Goal: Task Accomplishment & Management: Manage account settings

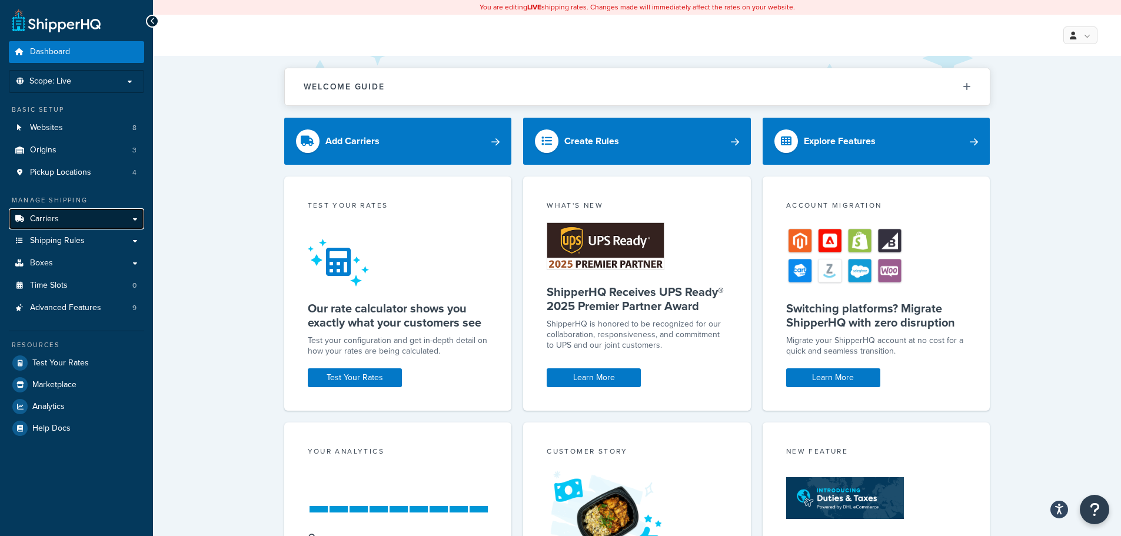
click at [85, 224] on link "Carriers" at bounding box center [76, 219] width 135 height 22
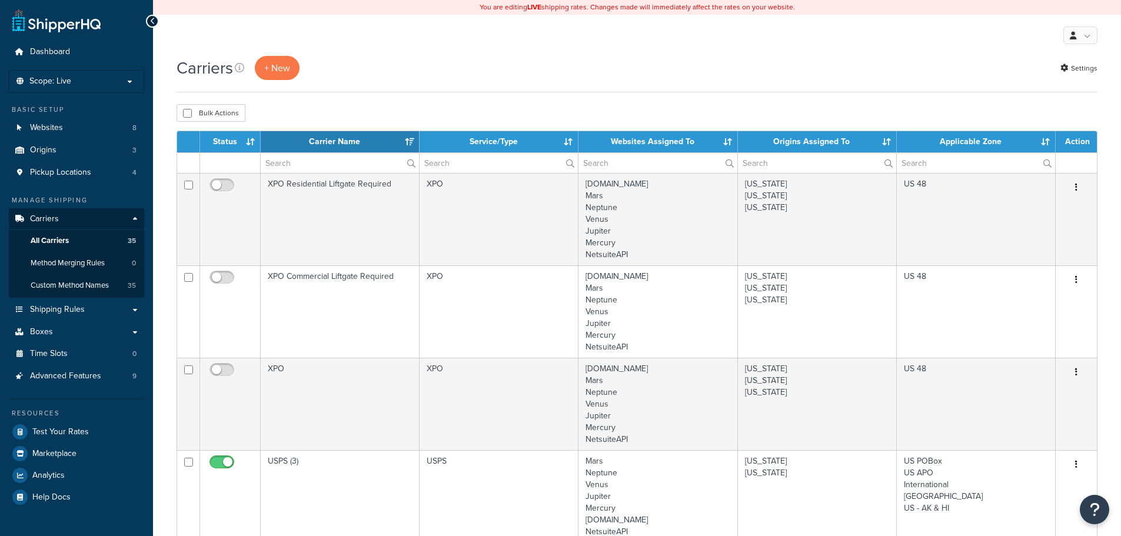
select select "15"
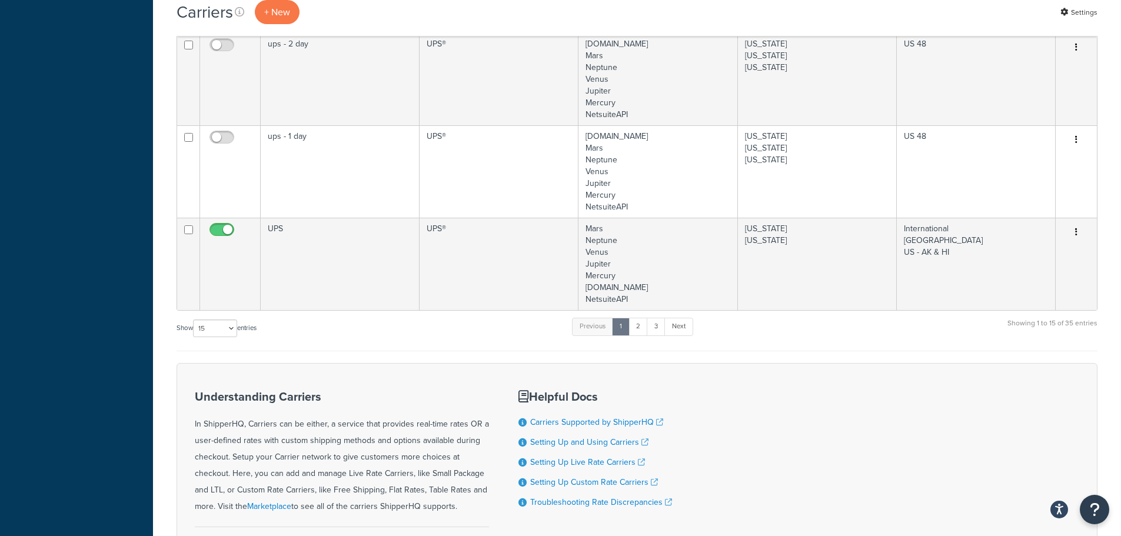
scroll to position [1471, 0]
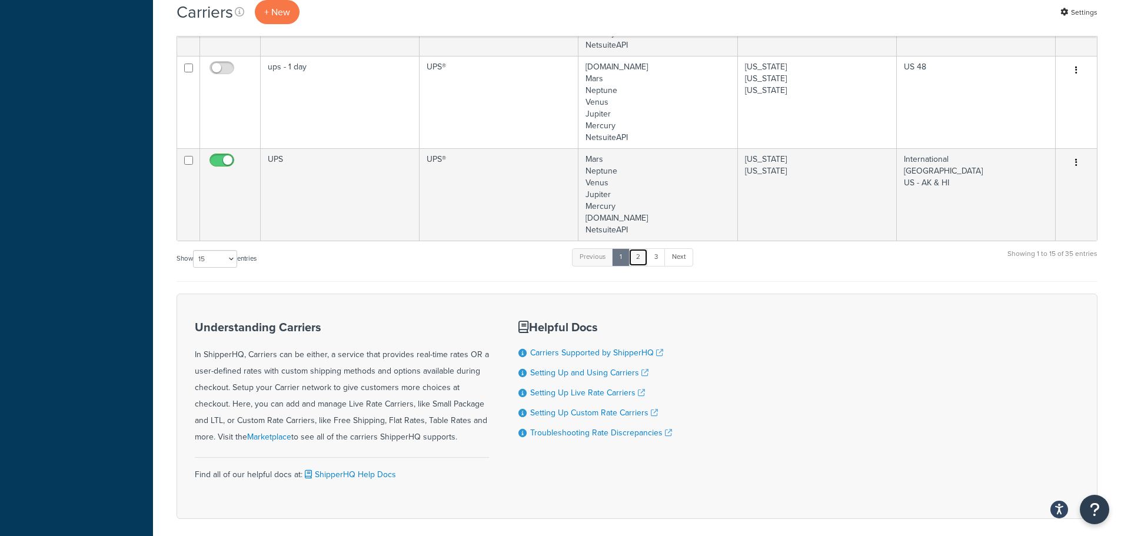
click at [646, 258] on link "2" at bounding box center [637, 257] width 19 height 18
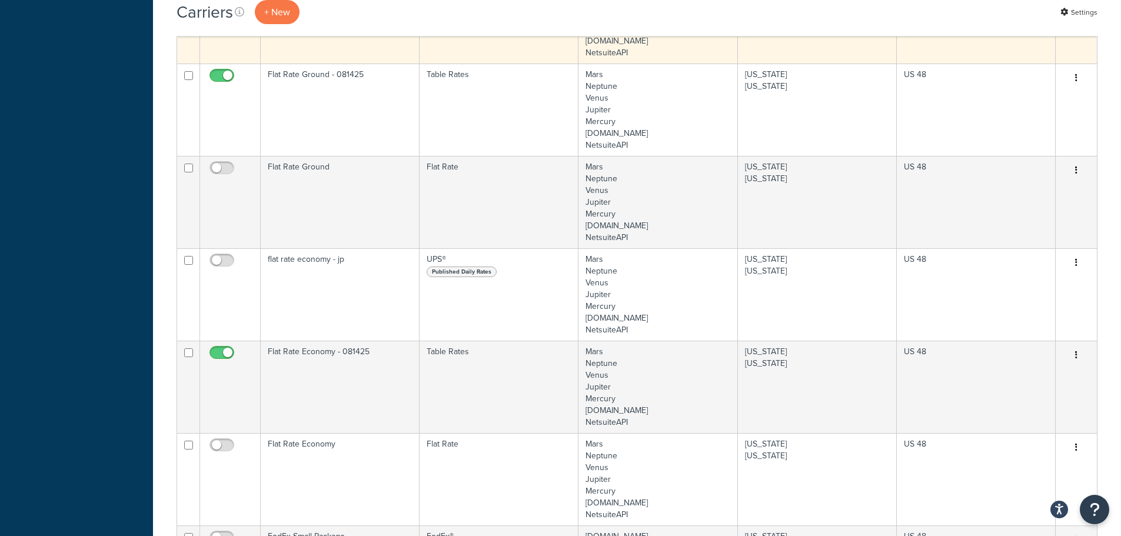
scroll to position [544, 0]
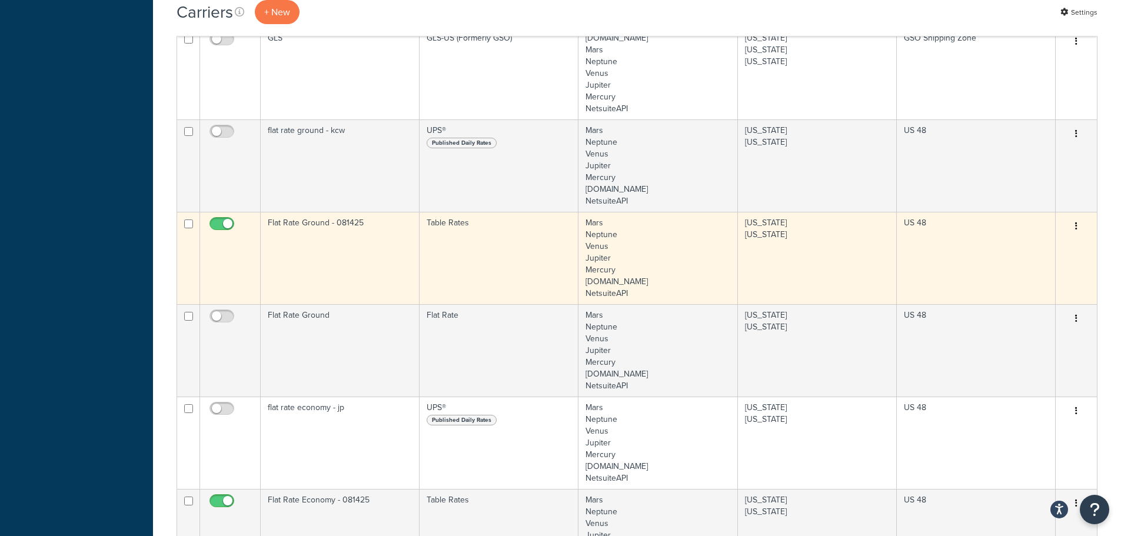
click at [335, 249] on td "Flat Rate Ground - 081425" at bounding box center [340, 258] width 159 height 92
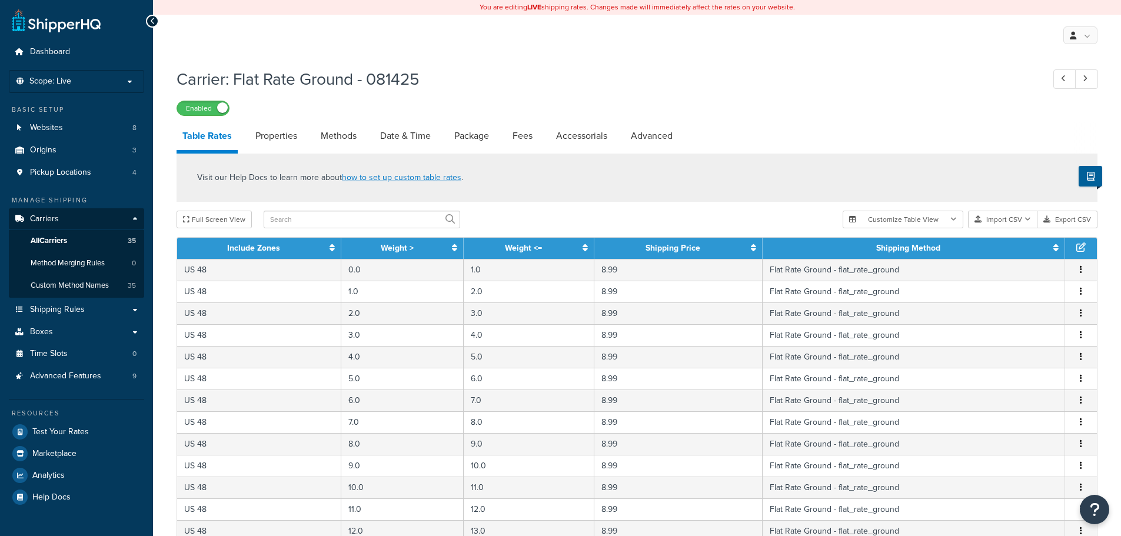
select select "25"
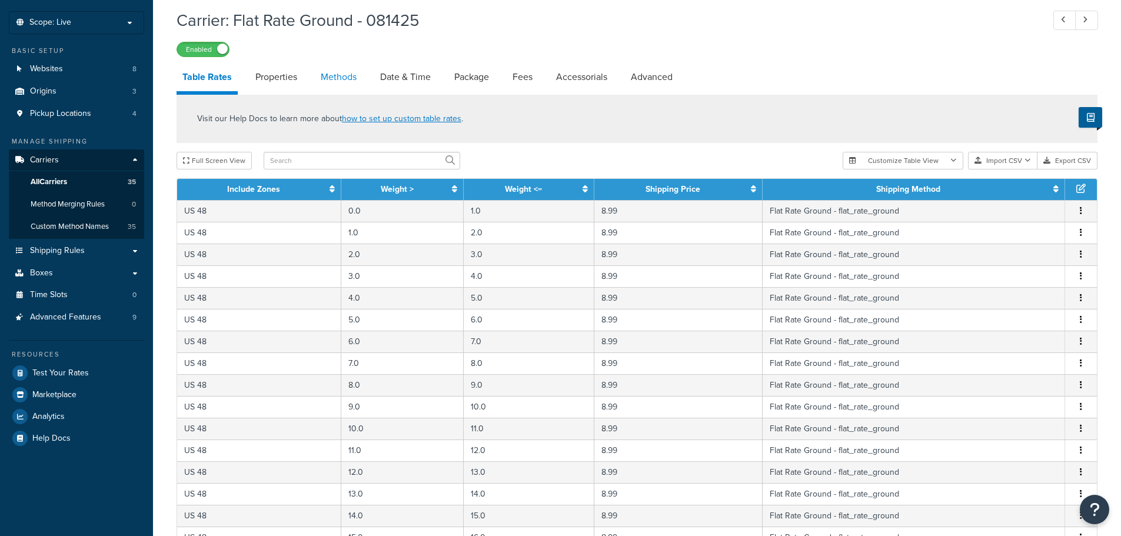
click at [342, 74] on link "Methods" at bounding box center [339, 77] width 48 height 28
select select "25"
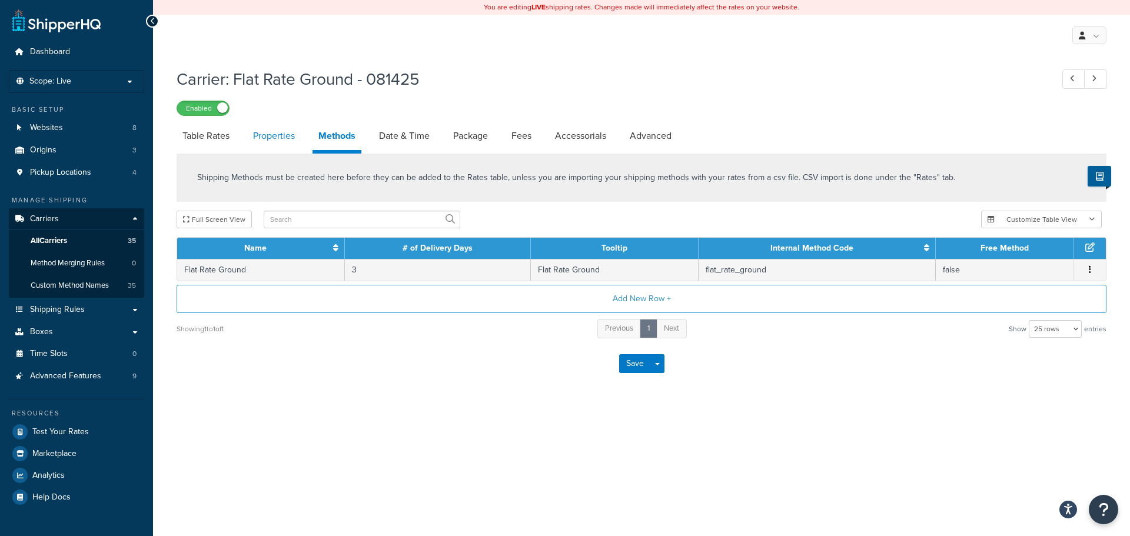
click at [284, 140] on link "Properties" at bounding box center [274, 136] width 54 height 28
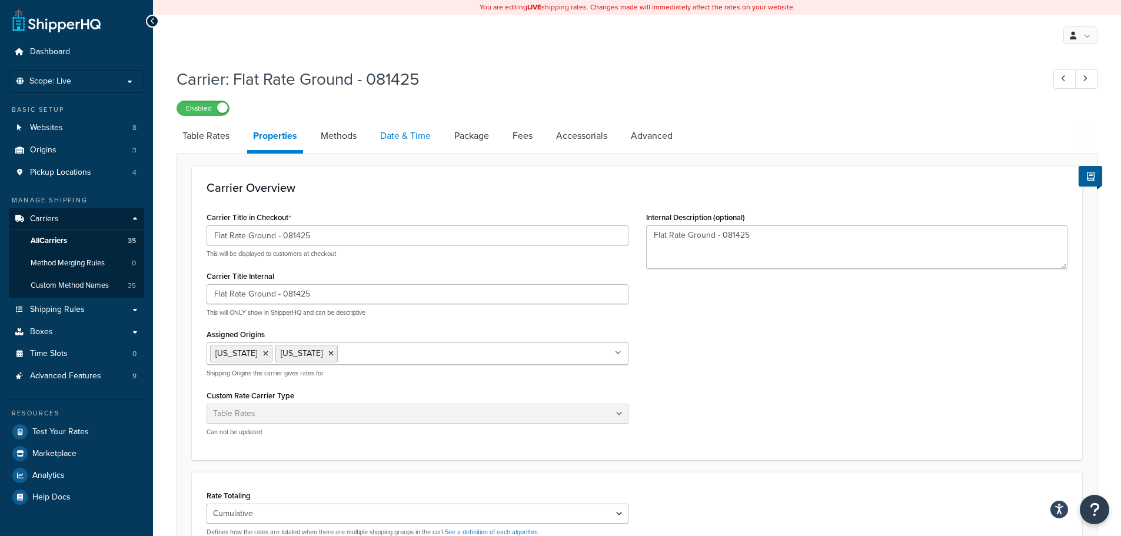
click at [413, 138] on link "Date & Time" at bounding box center [405, 136] width 62 height 28
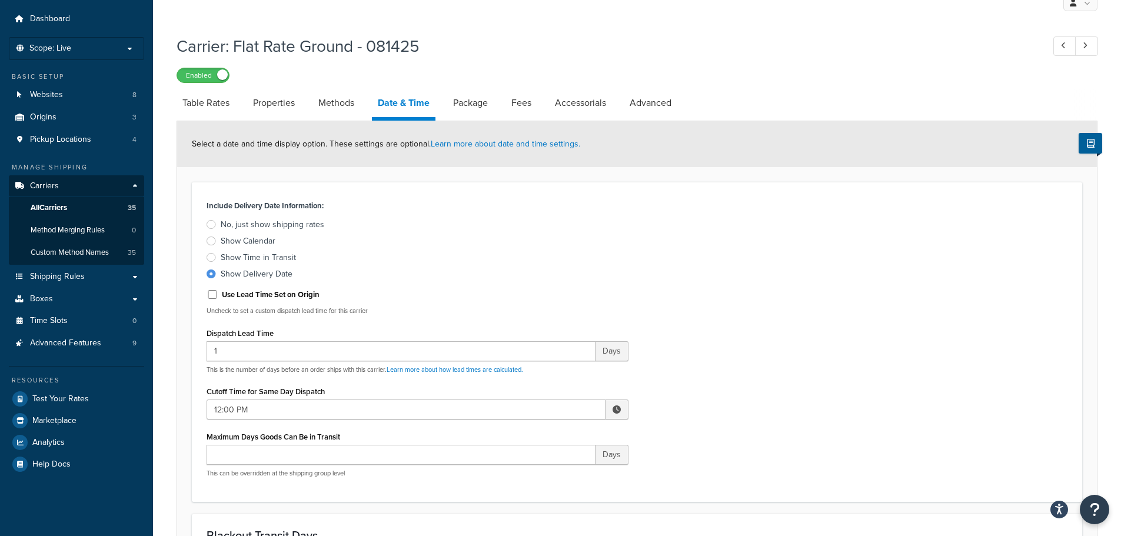
scroll to position [59, 0]
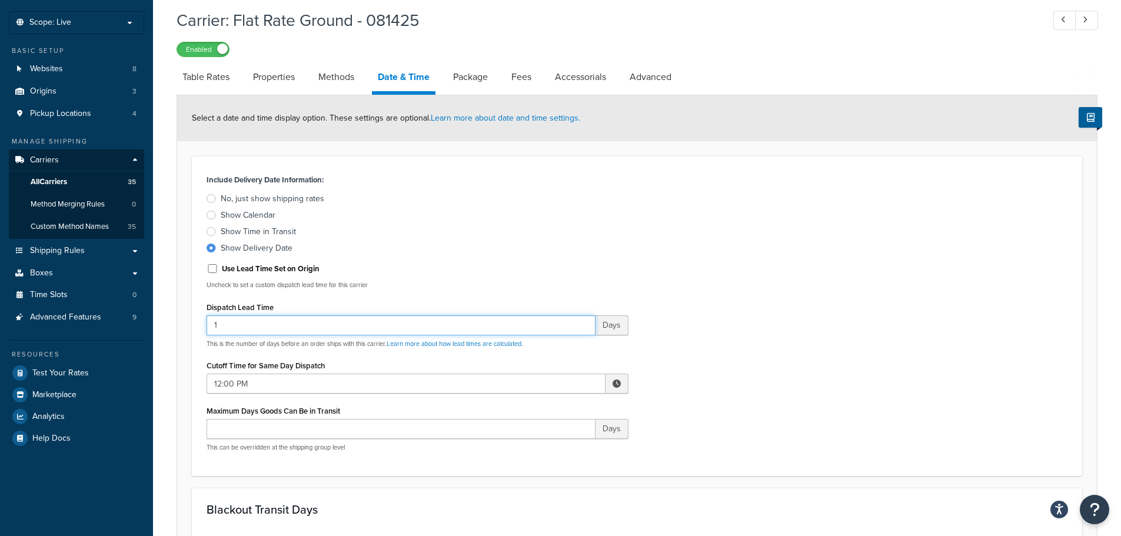
click at [273, 333] on input "1" at bounding box center [401, 325] width 389 height 20
type input "2"
click at [418, 258] on div "Include Delivery Date Information: No, just show shipping rates Show Calendar S…" at bounding box center [418, 316] width 440 height 290
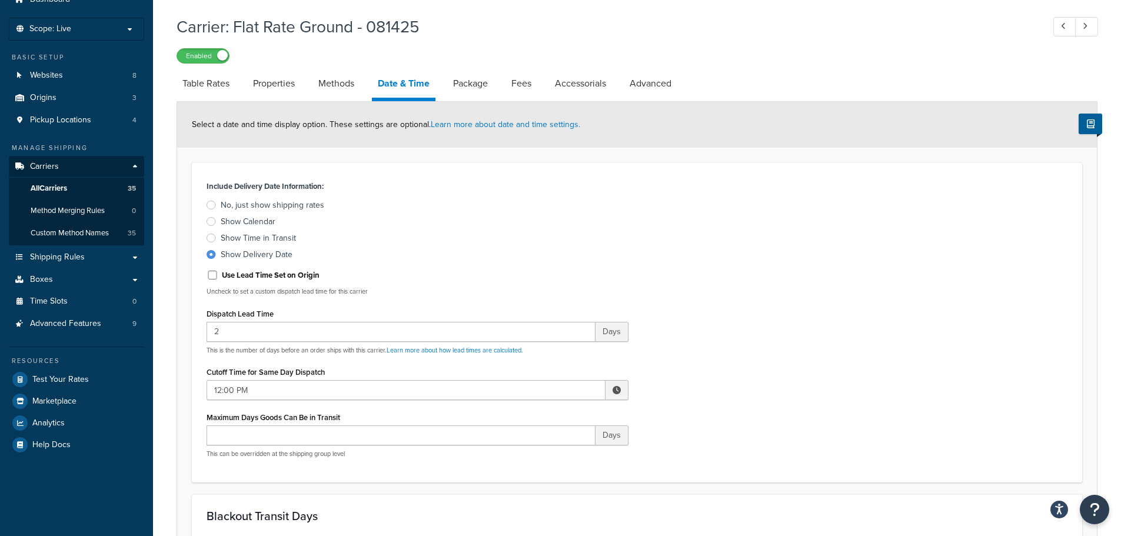
scroll to position [0, 0]
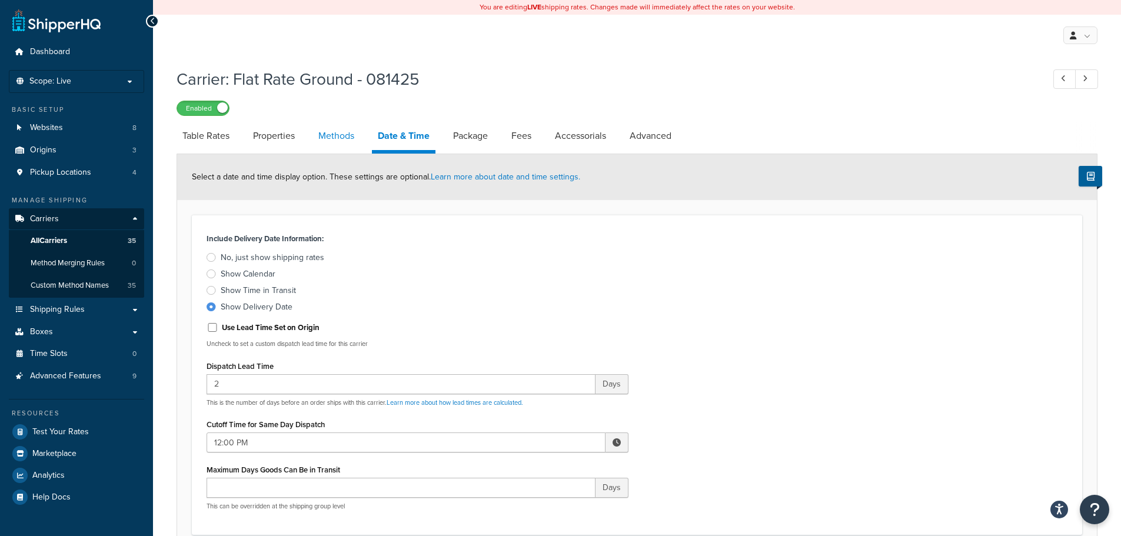
click at [337, 137] on link "Methods" at bounding box center [336, 136] width 48 height 28
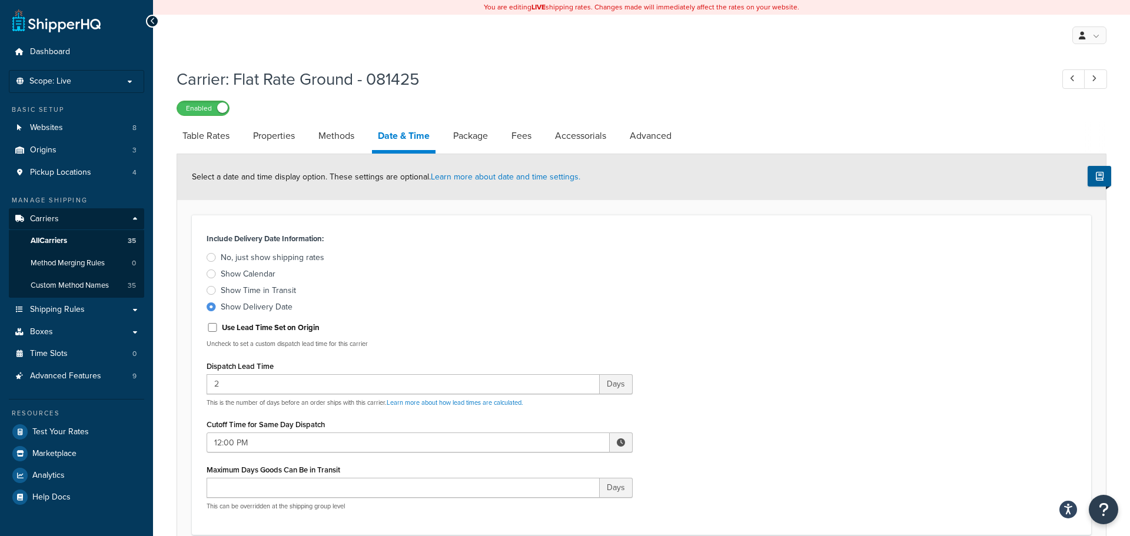
select select "25"
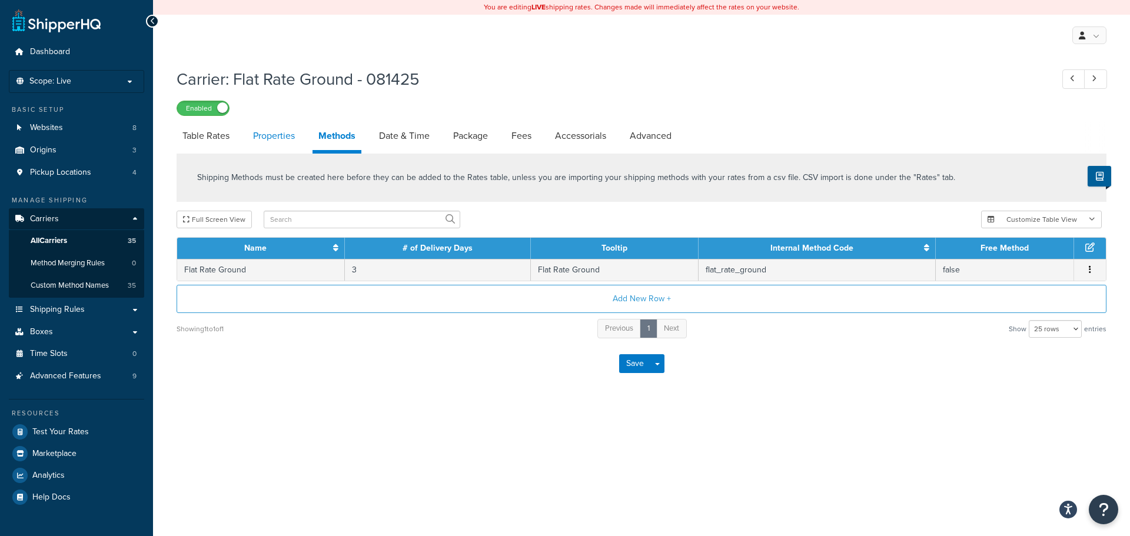
click at [275, 136] on link "Properties" at bounding box center [274, 136] width 54 height 28
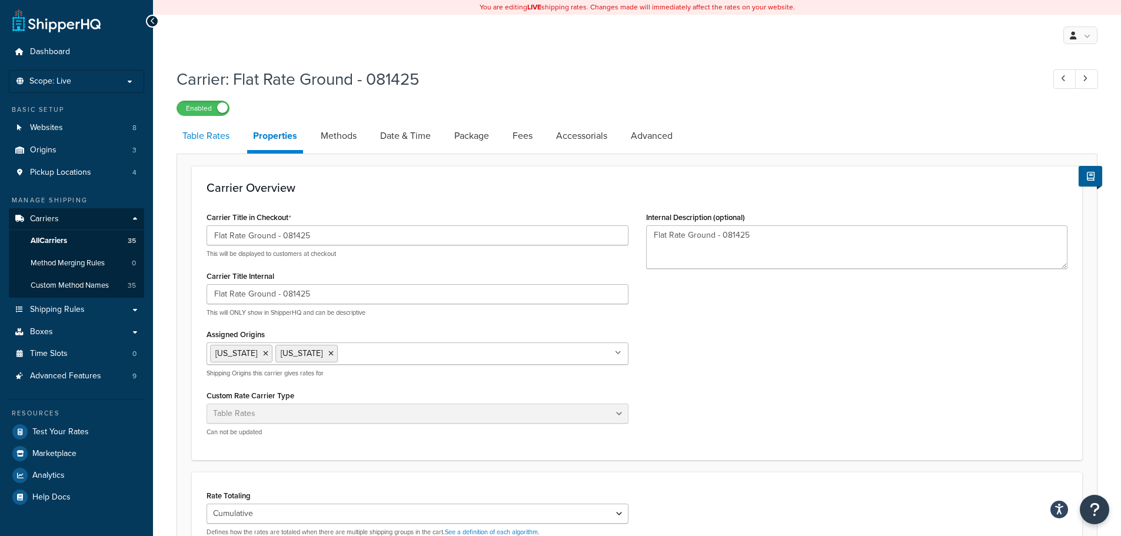
click at [217, 139] on link "Table Rates" at bounding box center [206, 136] width 59 height 28
select select "25"
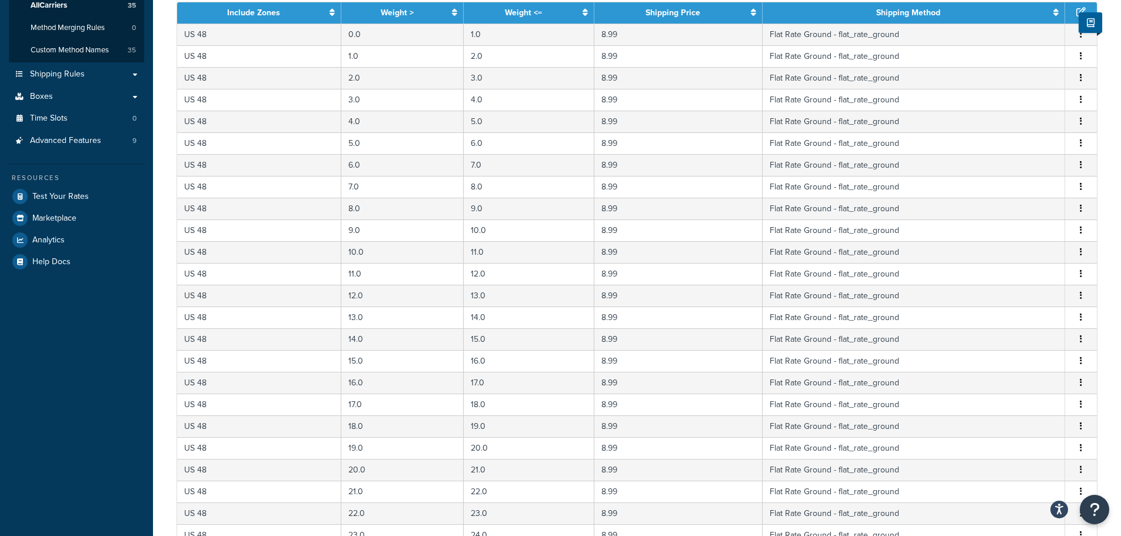
scroll to position [435, 0]
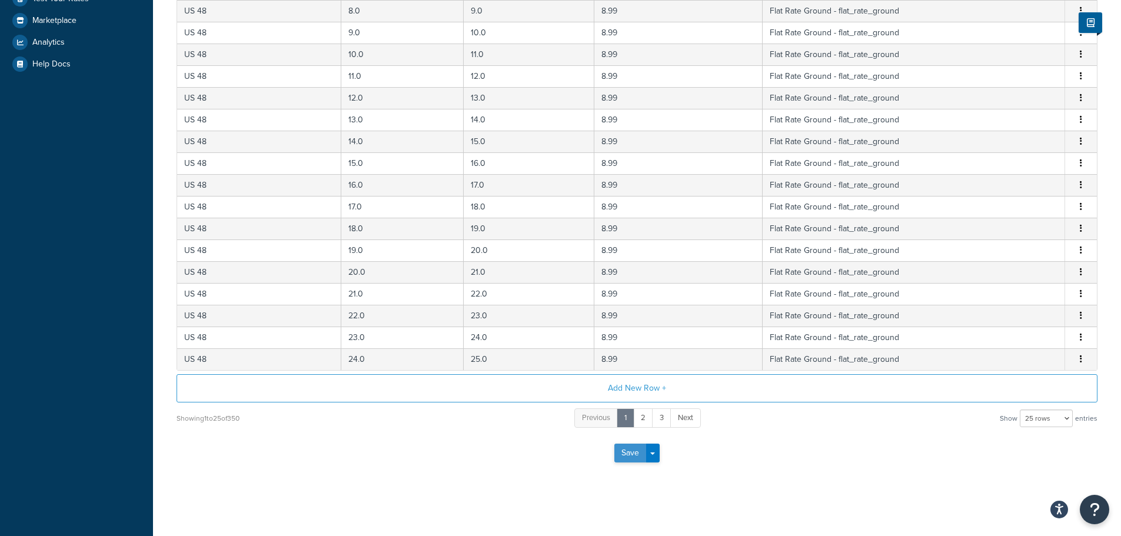
click at [630, 454] on button "Save" at bounding box center [630, 453] width 32 height 19
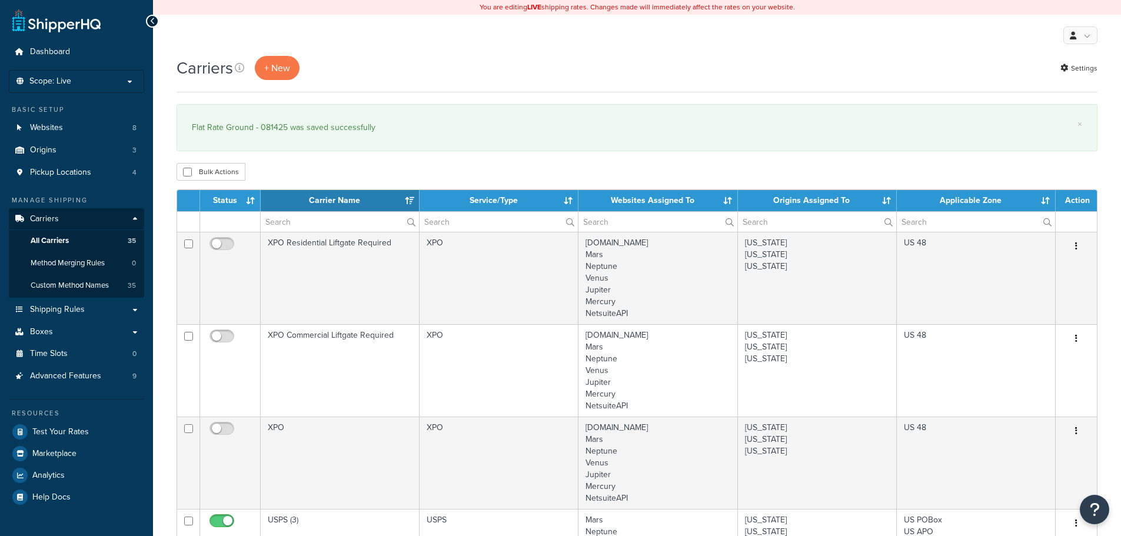
select select "15"
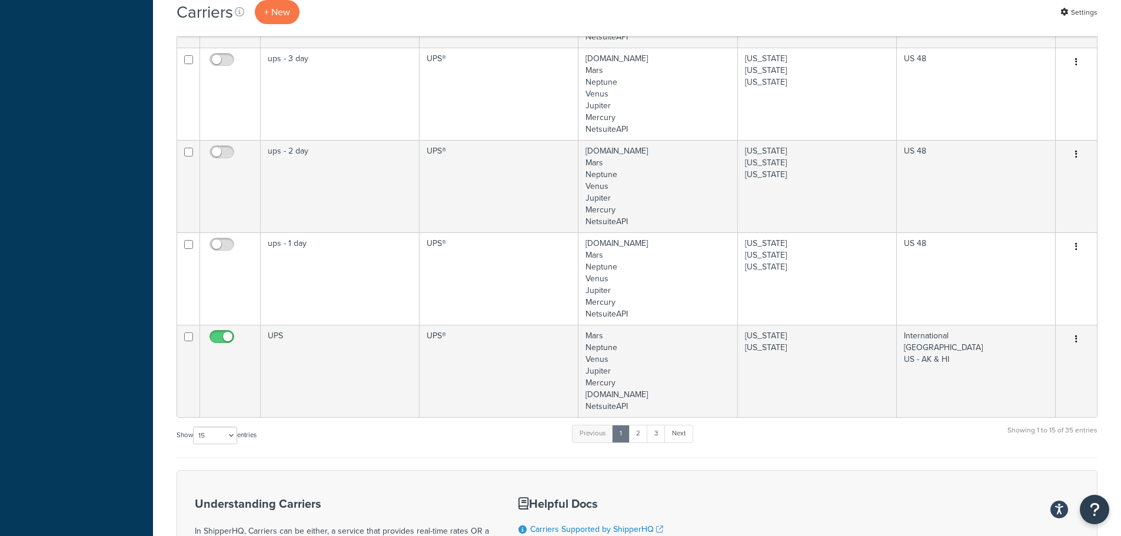
scroll to position [1584, 0]
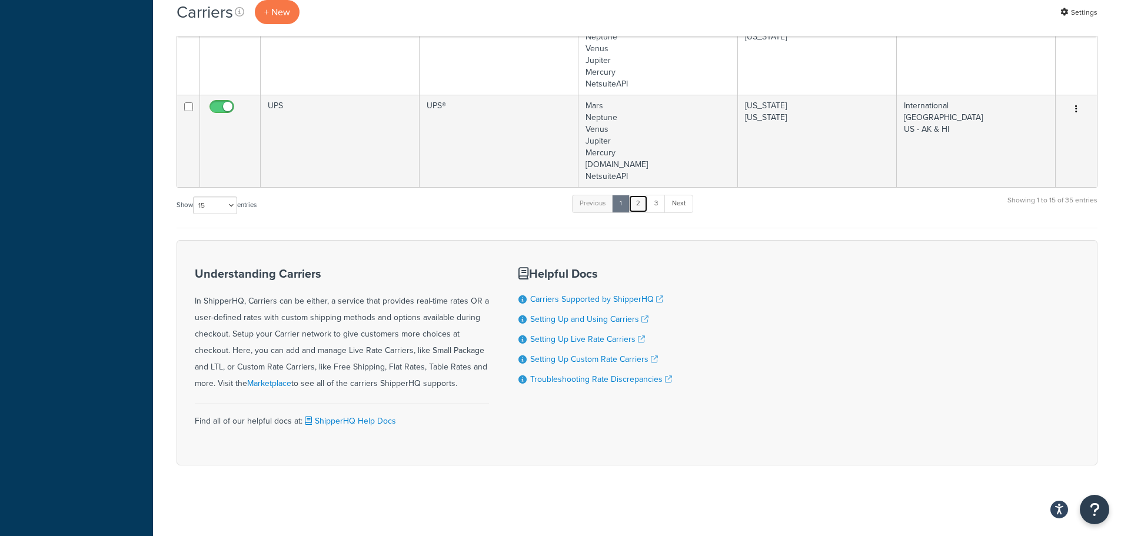
click at [643, 205] on link "2" at bounding box center [637, 204] width 19 height 18
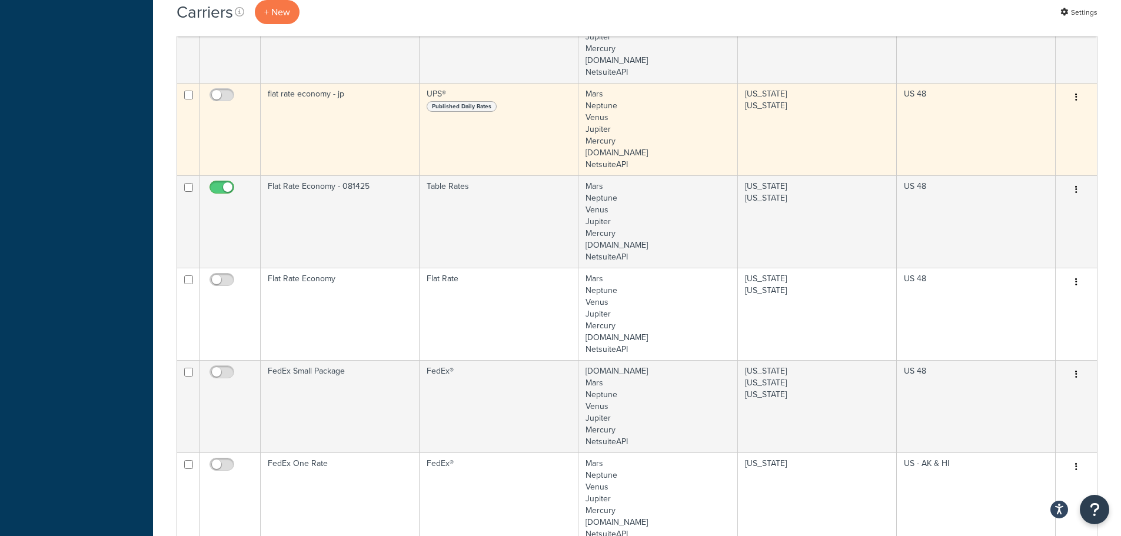
scroll to position [780, 0]
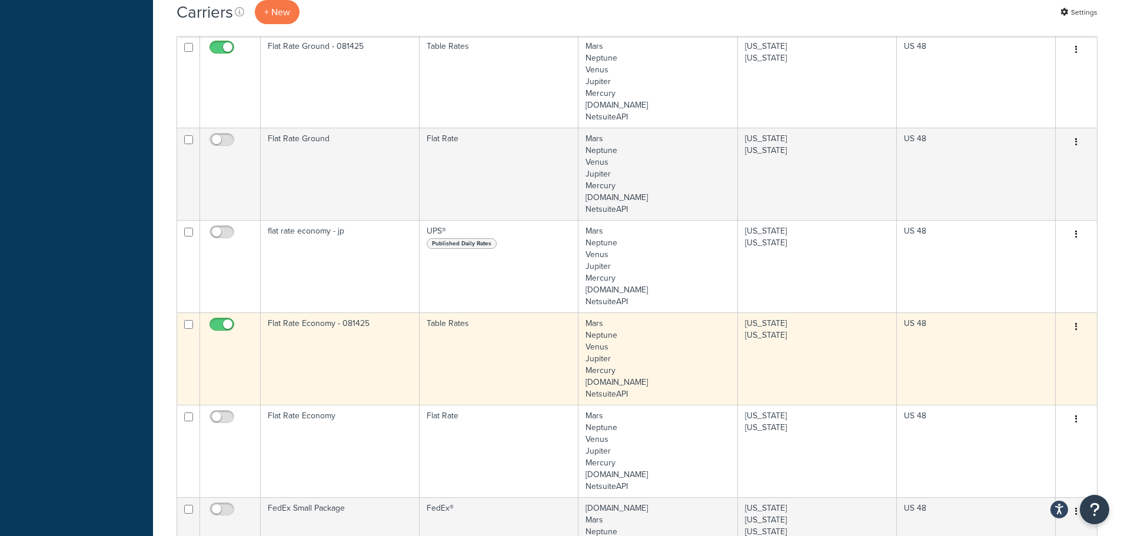
click at [331, 349] on td "Flat Rate Economy - 081425" at bounding box center [340, 358] width 159 height 92
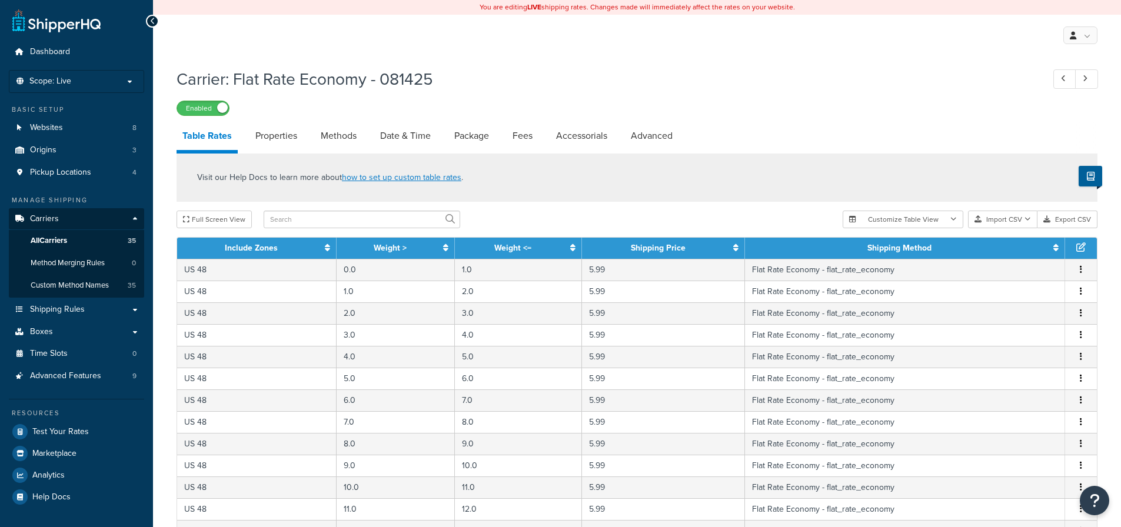
select select "25"
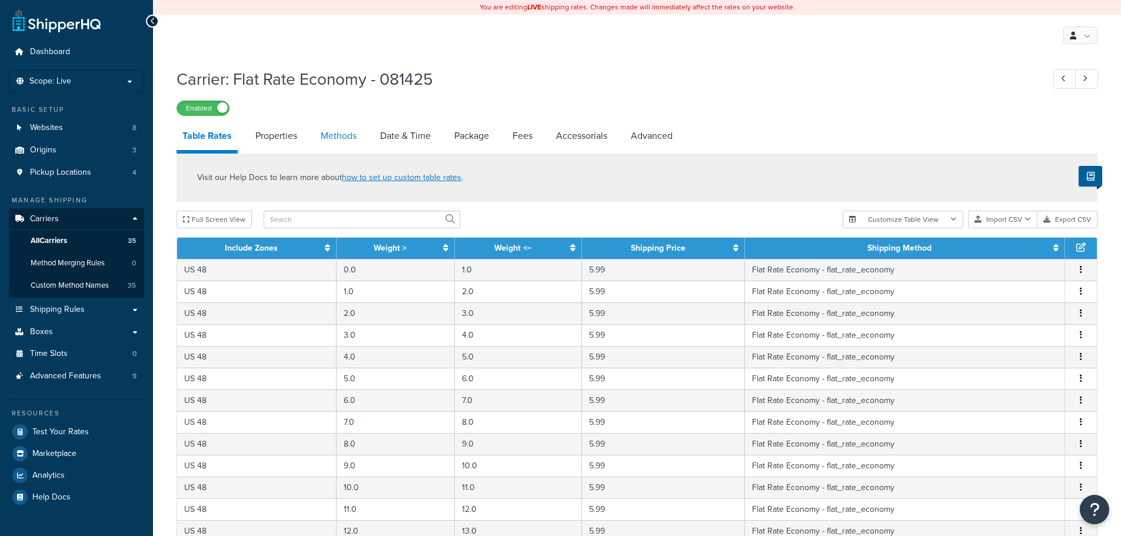
click at [342, 131] on link "Methods" at bounding box center [339, 136] width 48 height 28
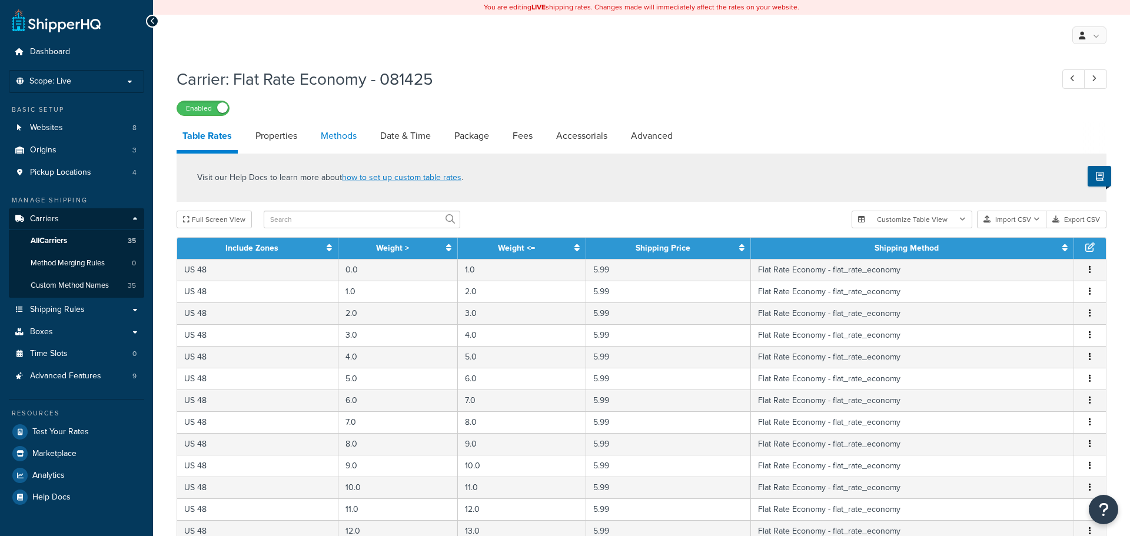
select select "25"
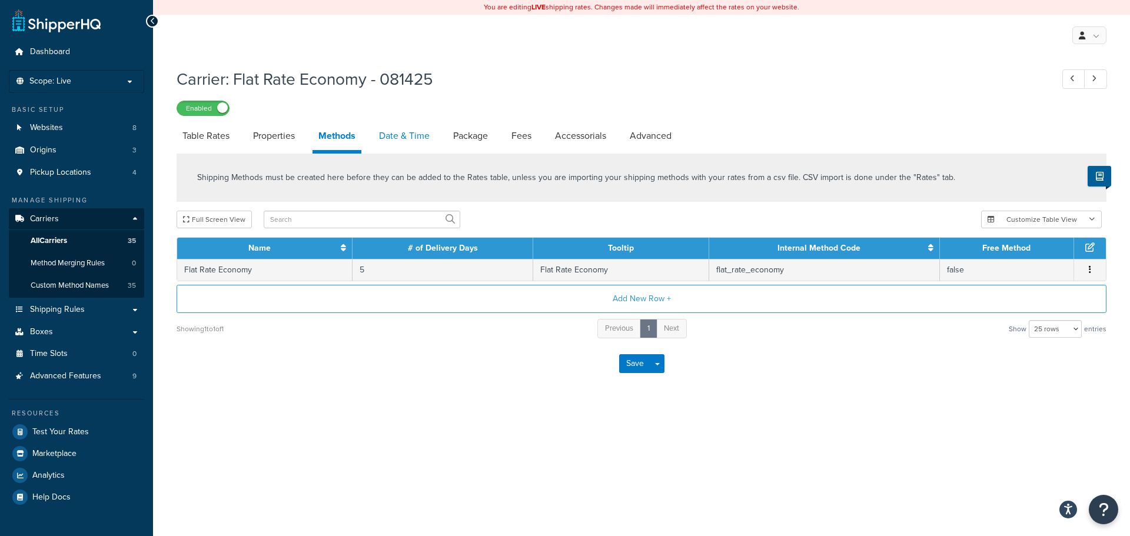
click at [416, 131] on link "Date & Time" at bounding box center [404, 136] width 62 height 28
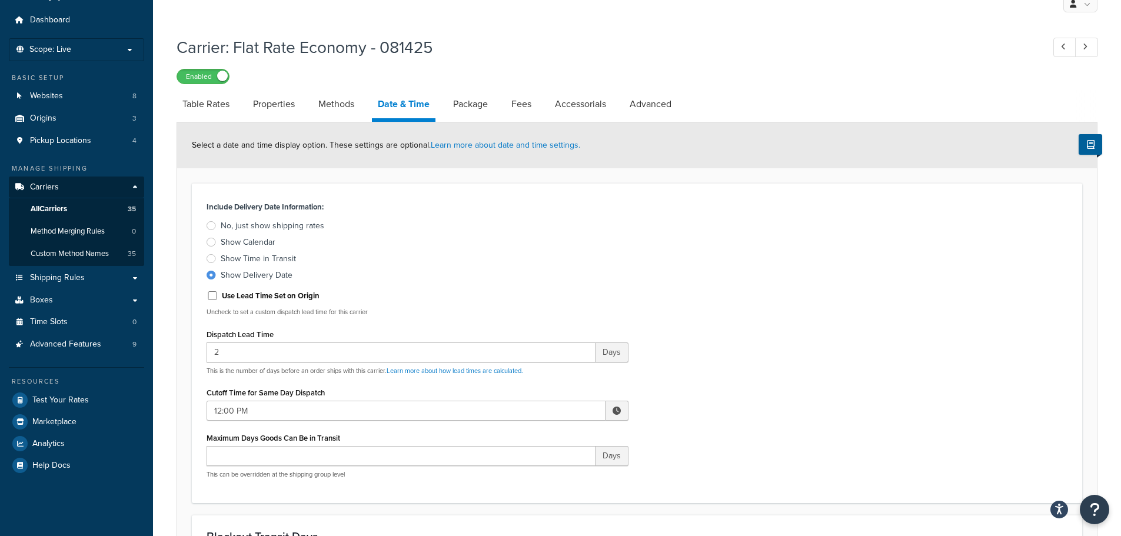
scroll to position [59, 0]
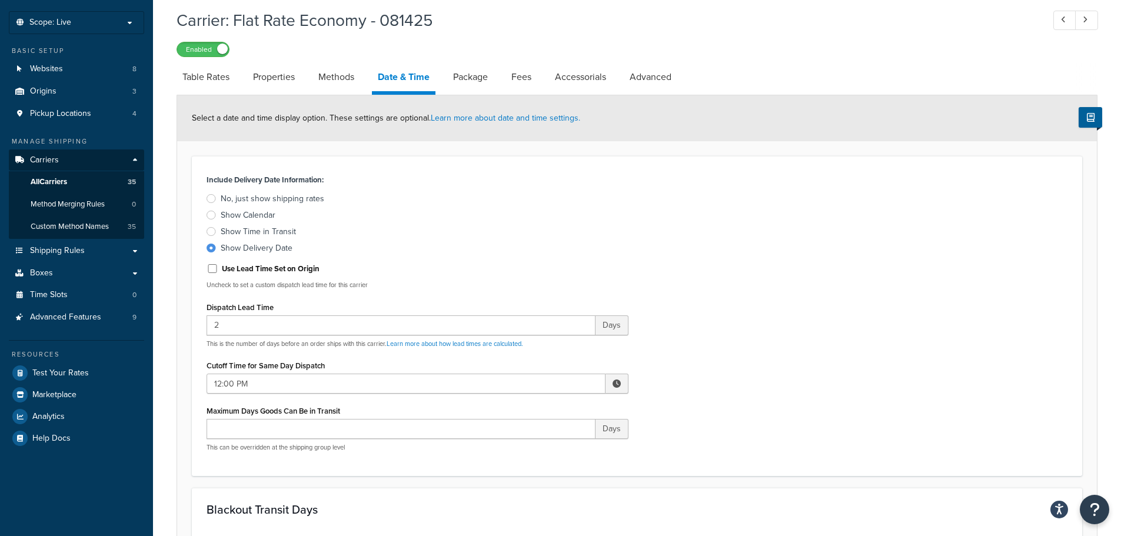
click at [445, 260] on div "Include Delivery Date Information: No, just show shipping rates Show Calendar S…" at bounding box center [418, 316] width 440 height 290
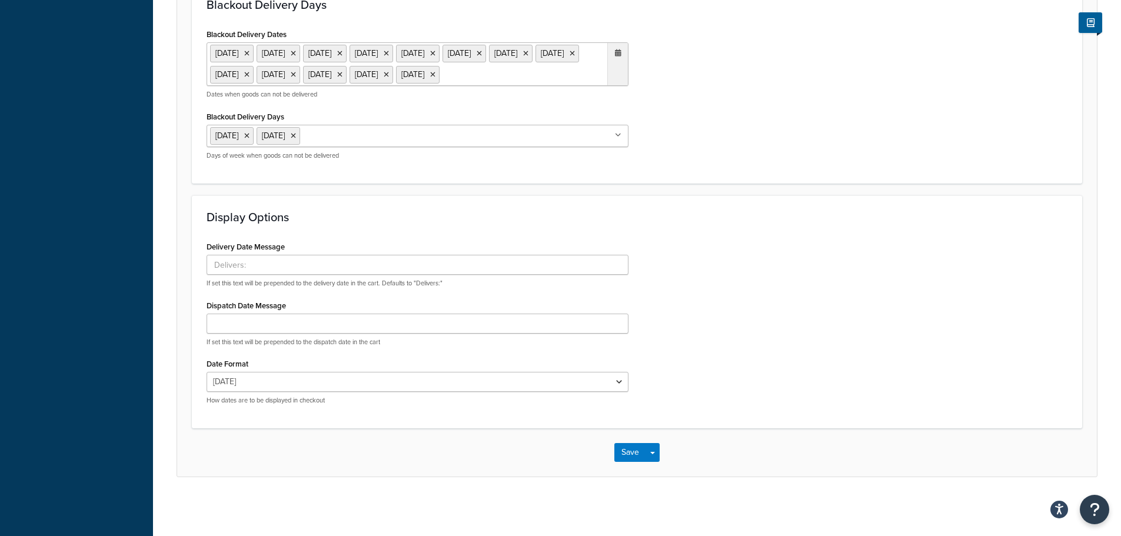
scroll to position [821, 0]
click at [627, 453] on button "Save" at bounding box center [630, 452] width 32 height 19
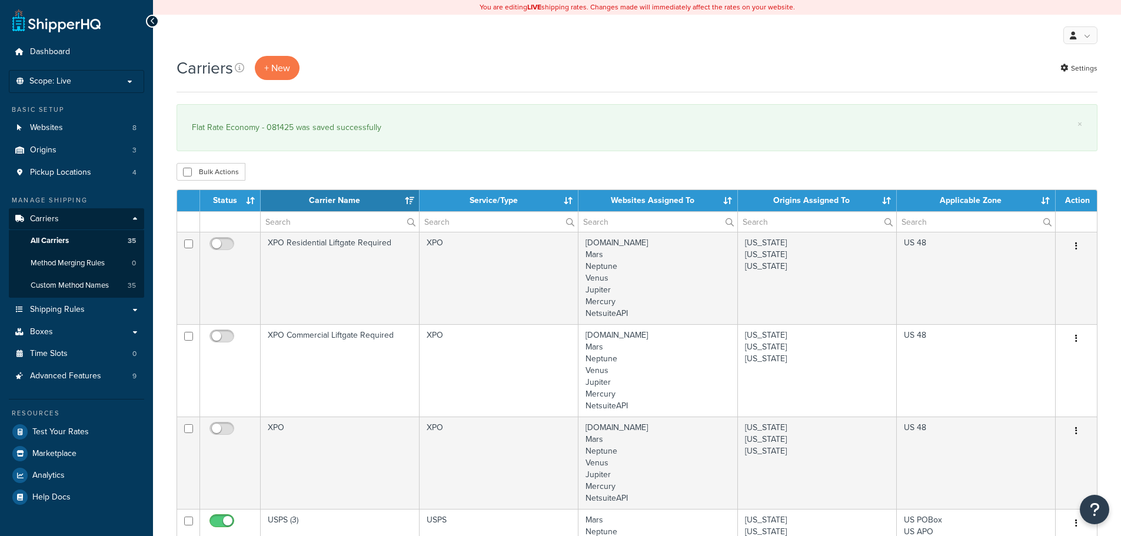
select select "15"
click at [60, 312] on span "Shipping Rules" at bounding box center [57, 310] width 55 height 10
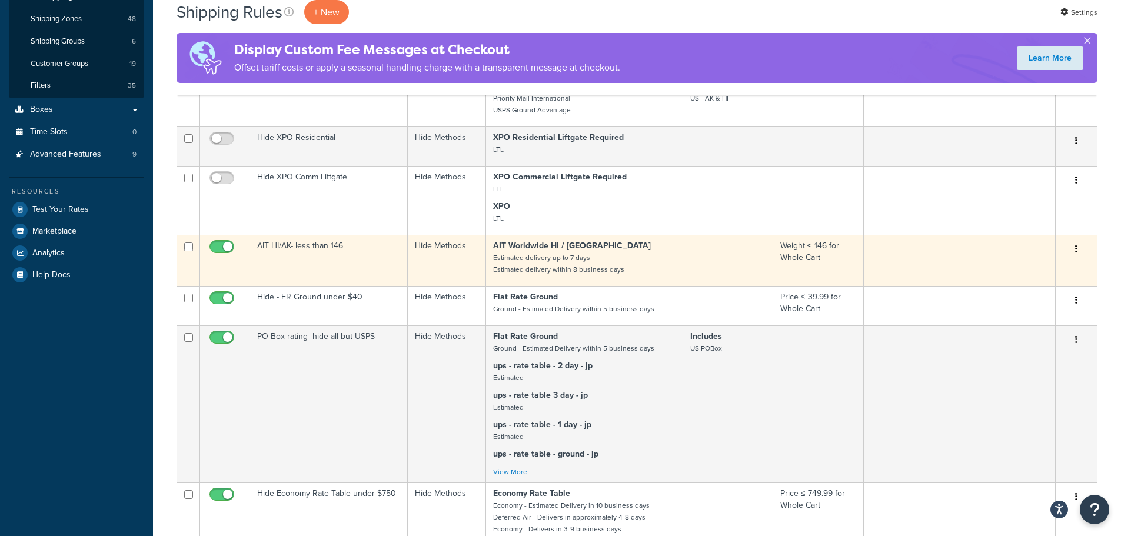
scroll to position [294, 0]
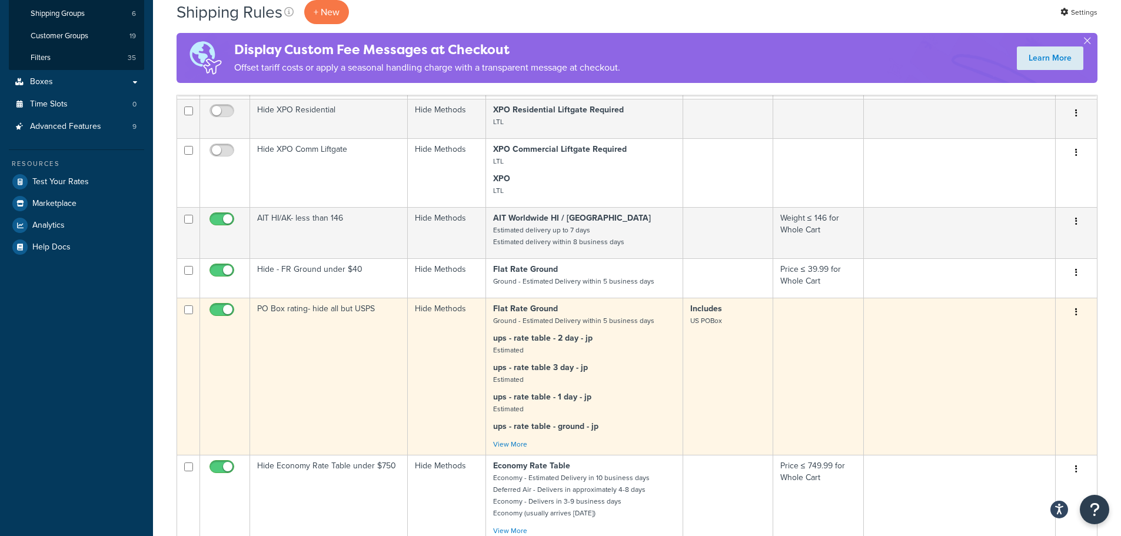
click at [334, 322] on td "PO Box rating- hide all but USPS" at bounding box center [329, 376] width 158 height 157
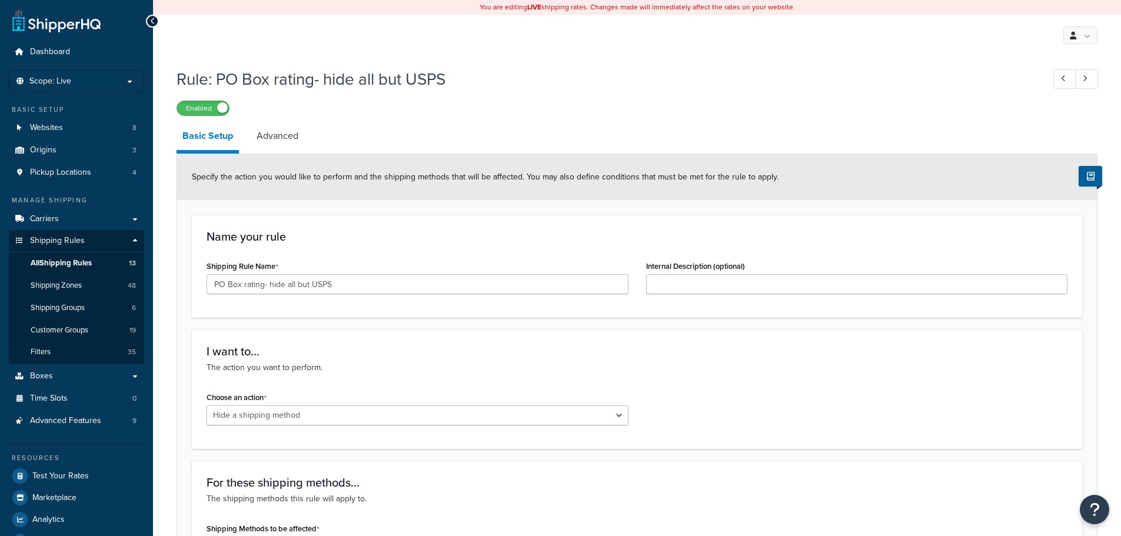
select select "HIDE"
click at [270, 136] on link "Advanced" at bounding box center [278, 136] width 54 height 28
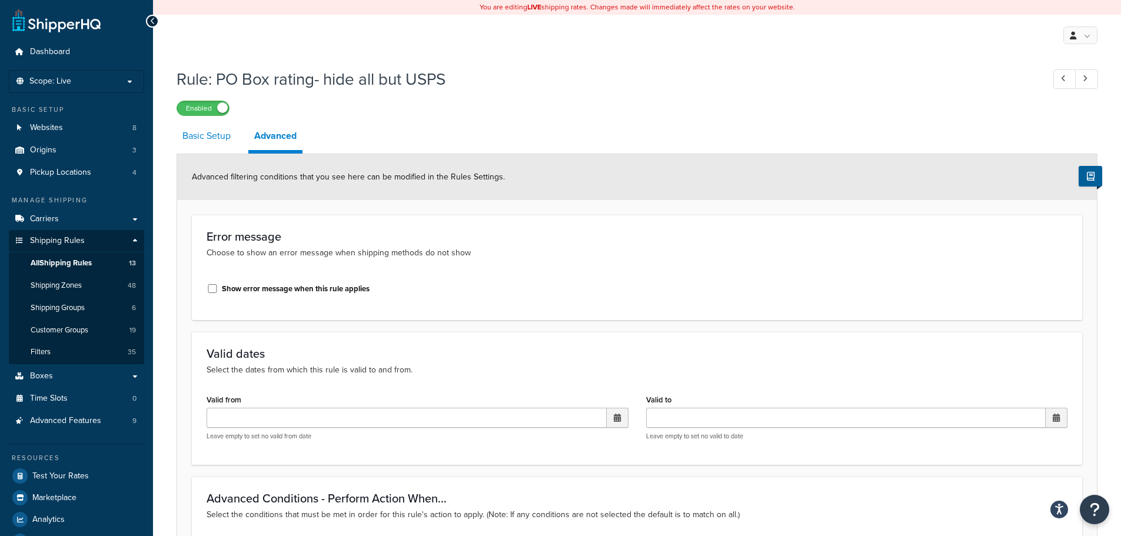
click at [221, 145] on link "Basic Setup" at bounding box center [207, 136] width 60 height 28
select select "HIDE"
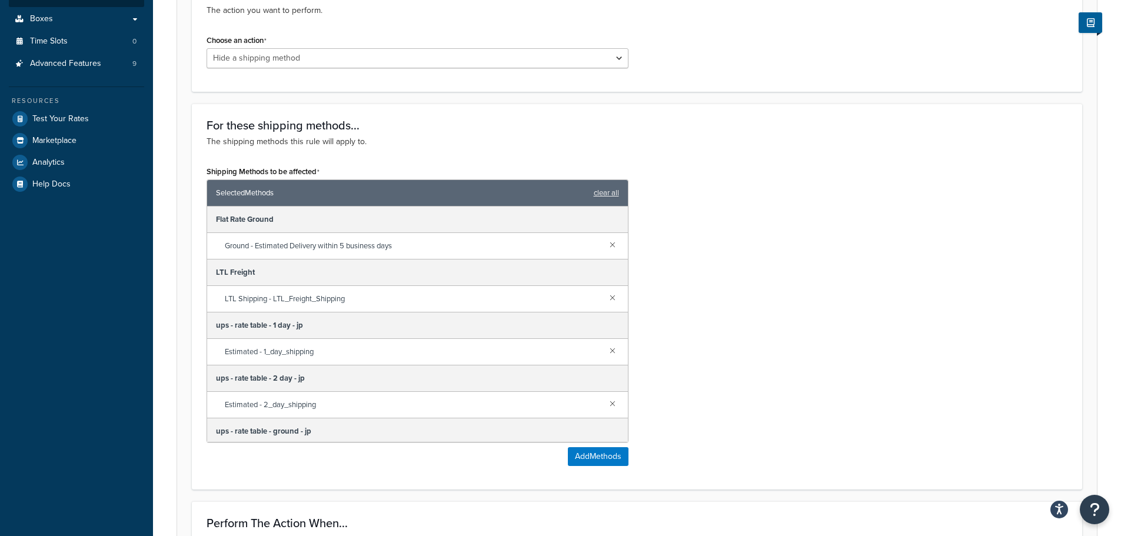
scroll to position [353, 0]
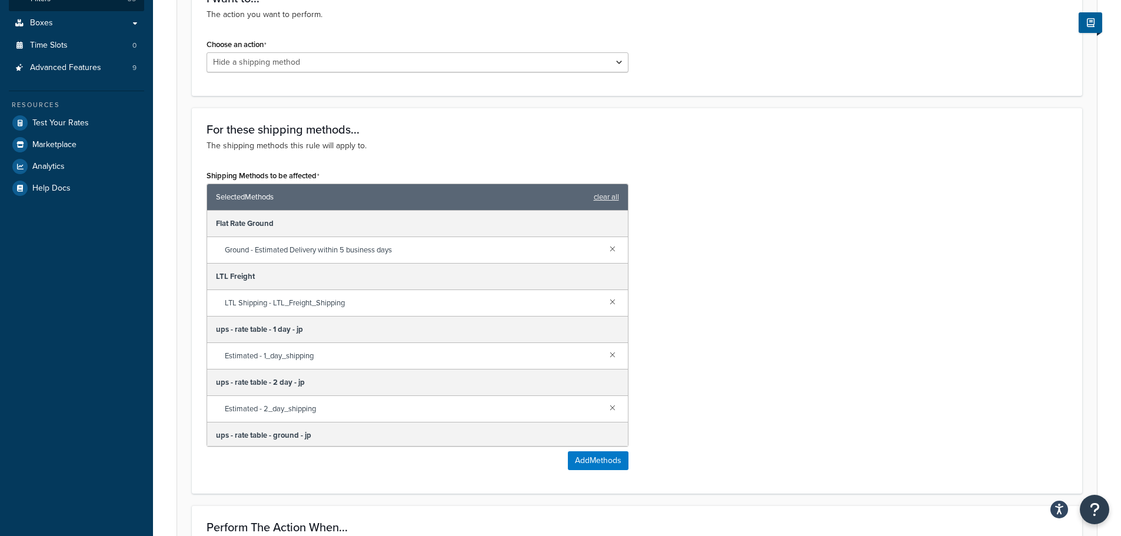
click at [784, 331] on div "Shipping Methods to be affected Selected Methods clear all Flat Rate Ground Gro…" at bounding box center [637, 323] width 879 height 312
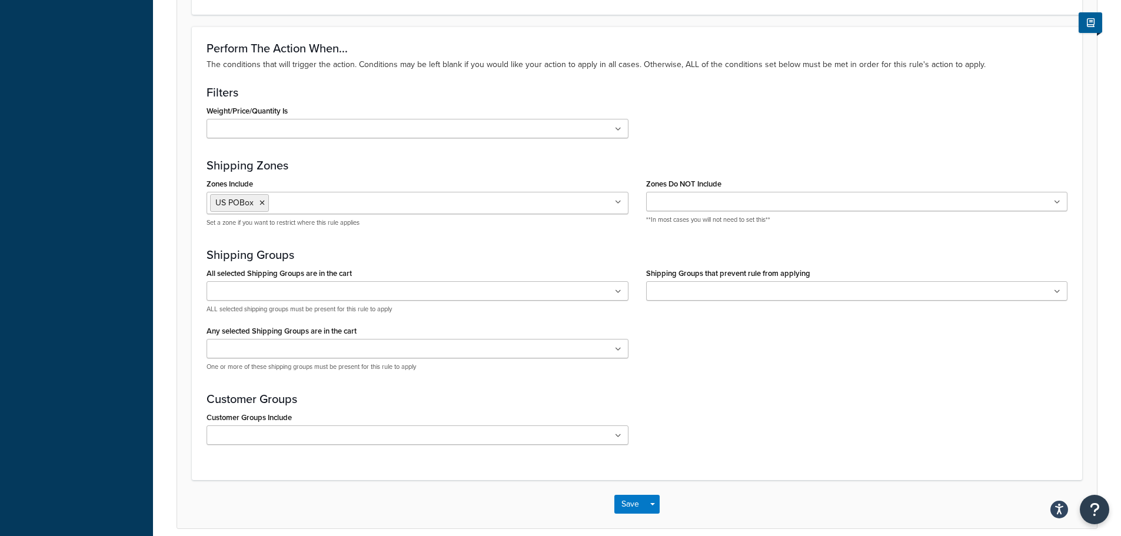
scroll to position [886, 0]
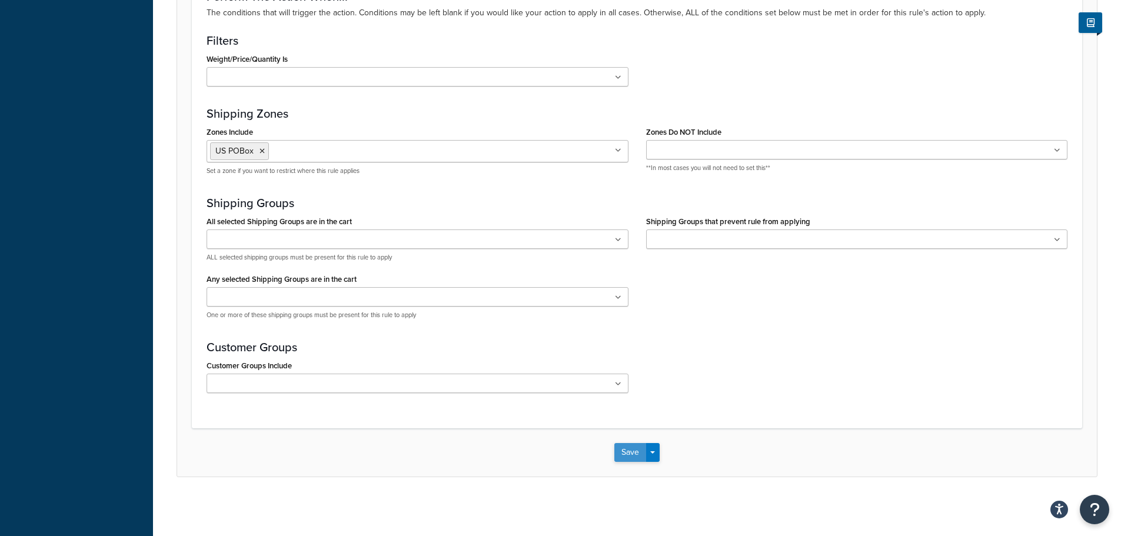
click at [629, 454] on button "Save" at bounding box center [630, 452] width 32 height 19
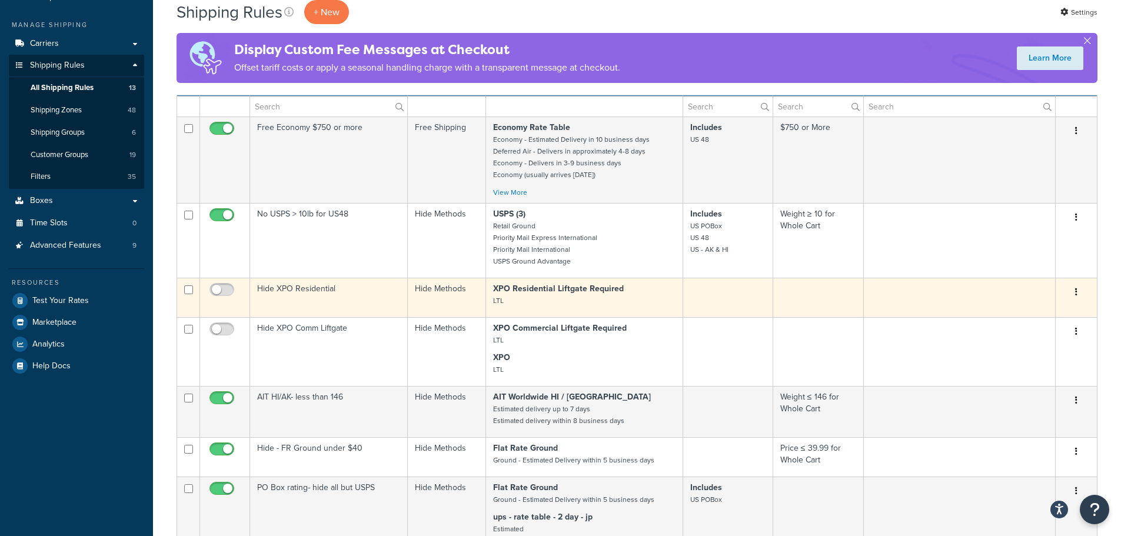
scroll to position [177, 0]
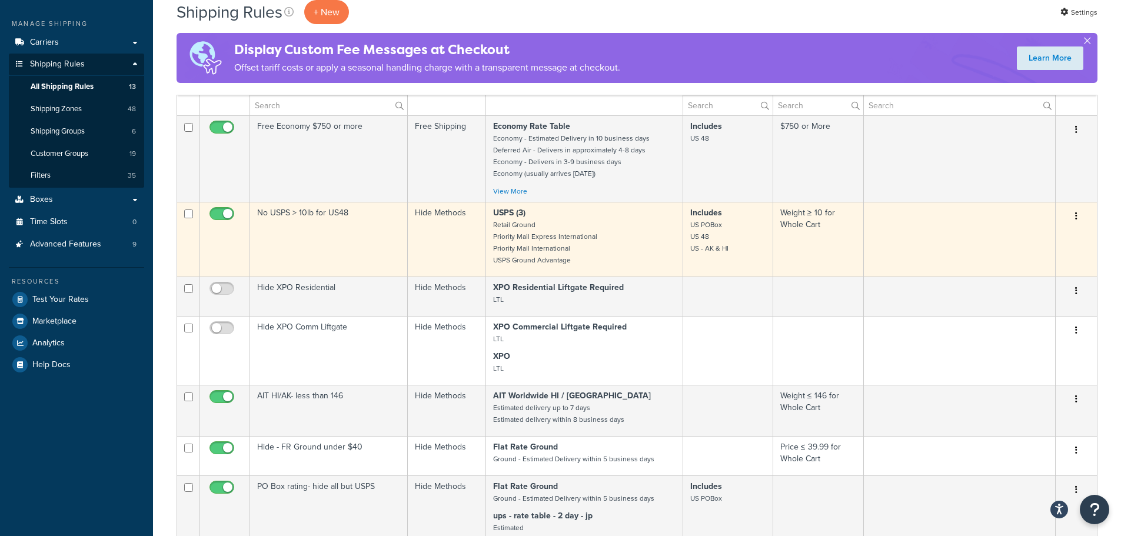
click at [316, 224] on td "No USPS > 10lb for US48" at bounding box center [329, 239] width 158 height 75
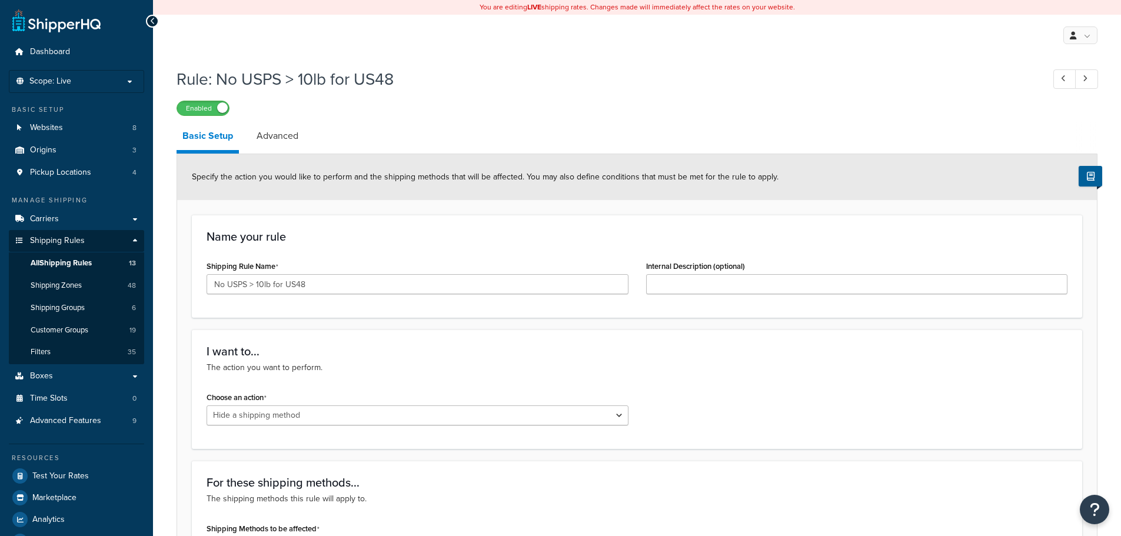
select select "HIDE"
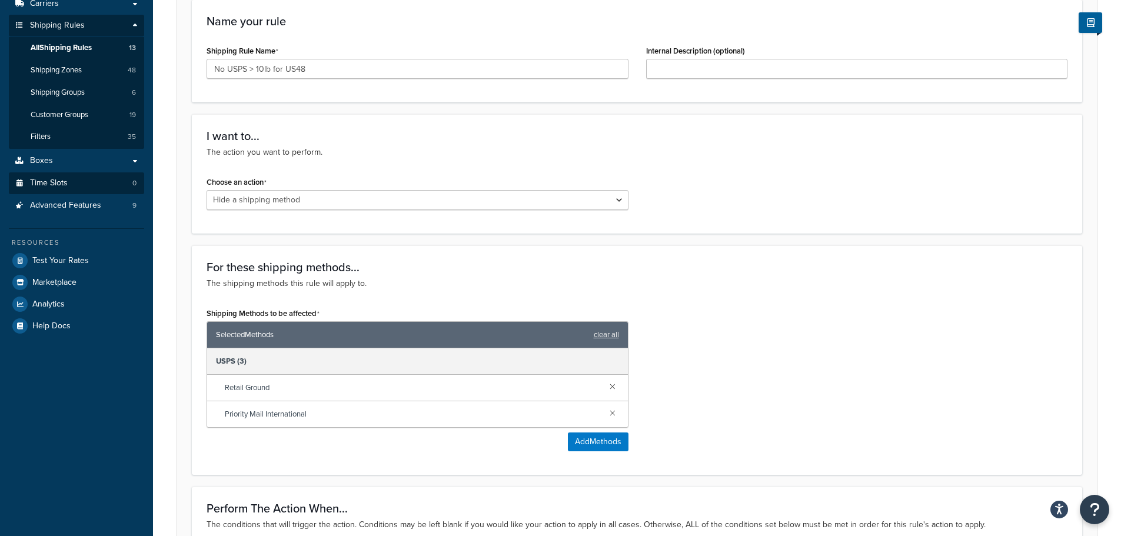
scroll to position [118, 0]
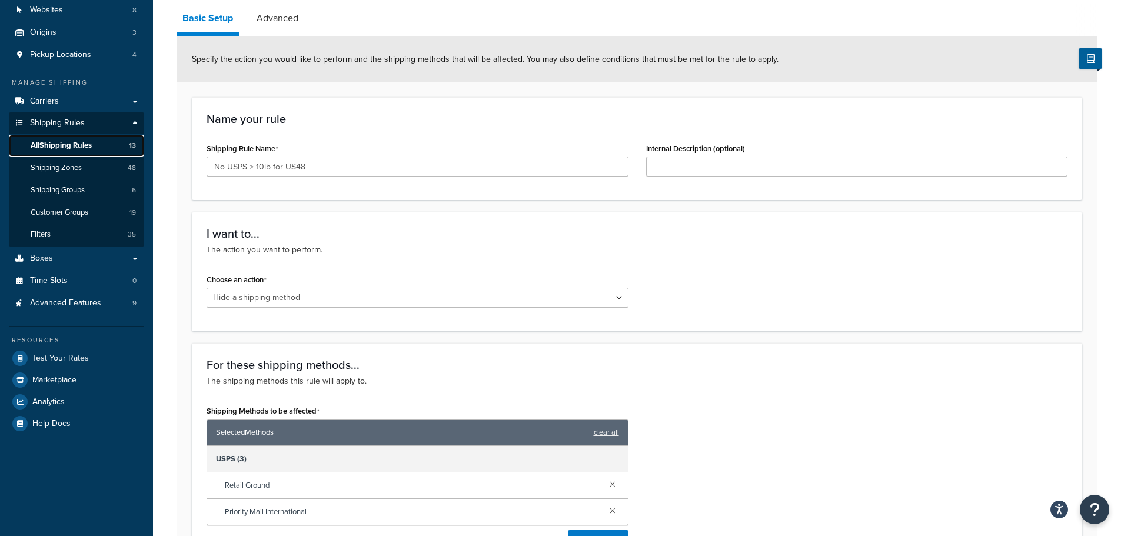
click at [78, 151] on link "All Shipping Rules 13" at bounding box center [76, 146] width 135 height 22
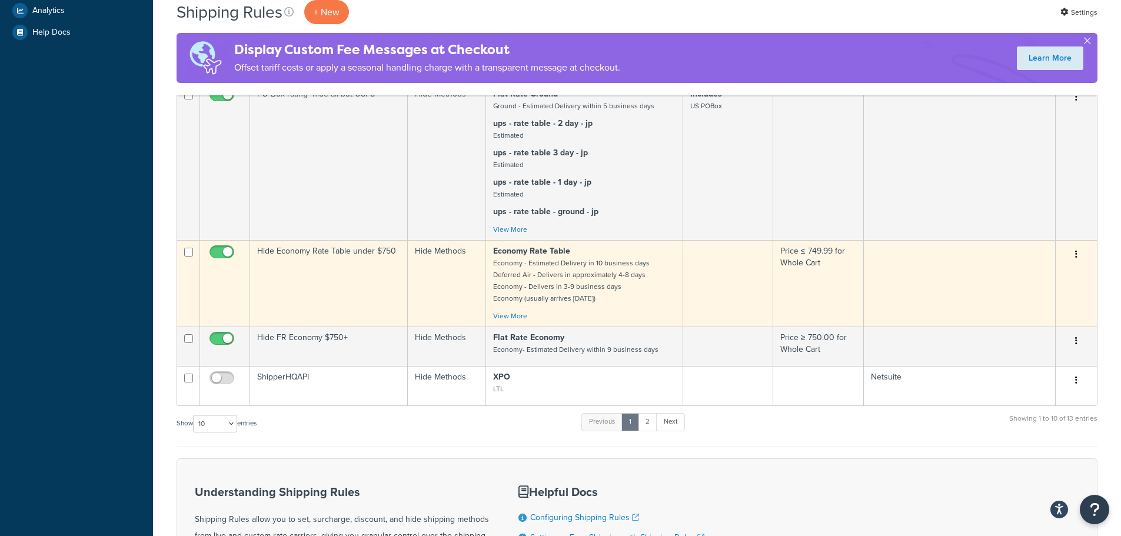
scroll to position [530, 0]
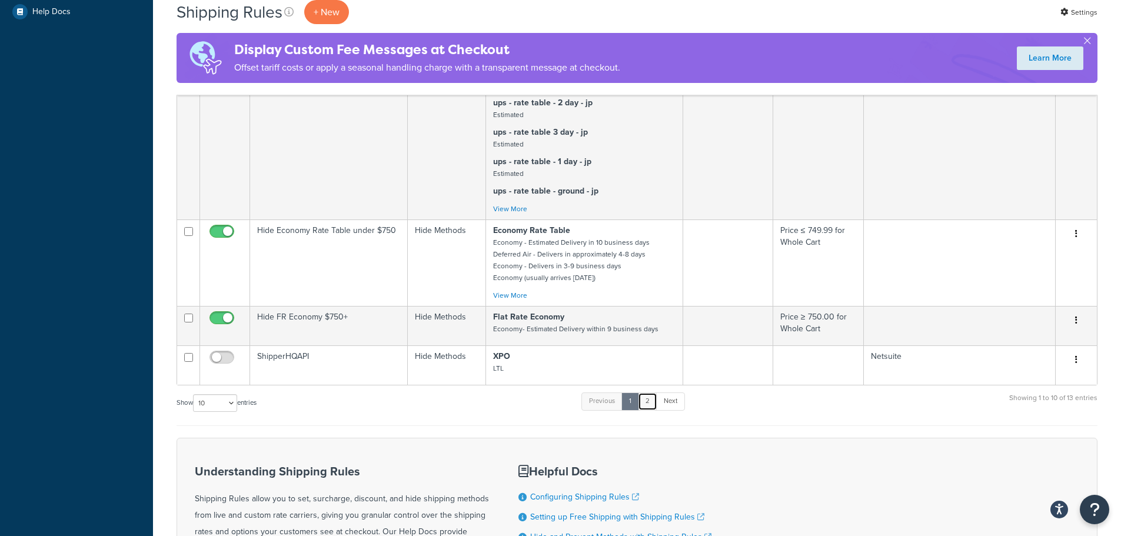
click at [657, 410] on link "2" at bounding box center [647, 402] width 19 height 18
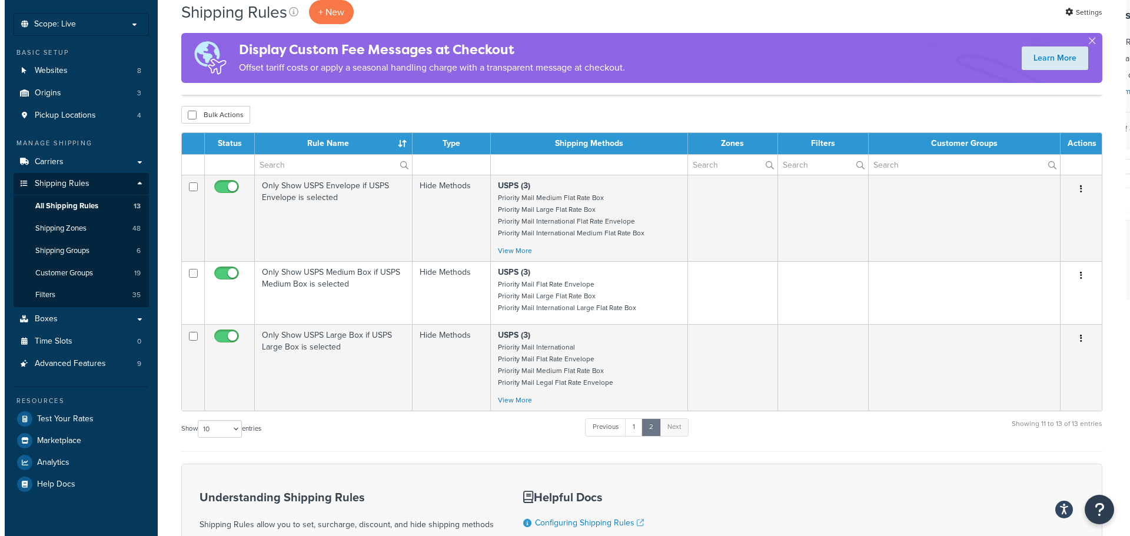
scroll to position [0, 0]
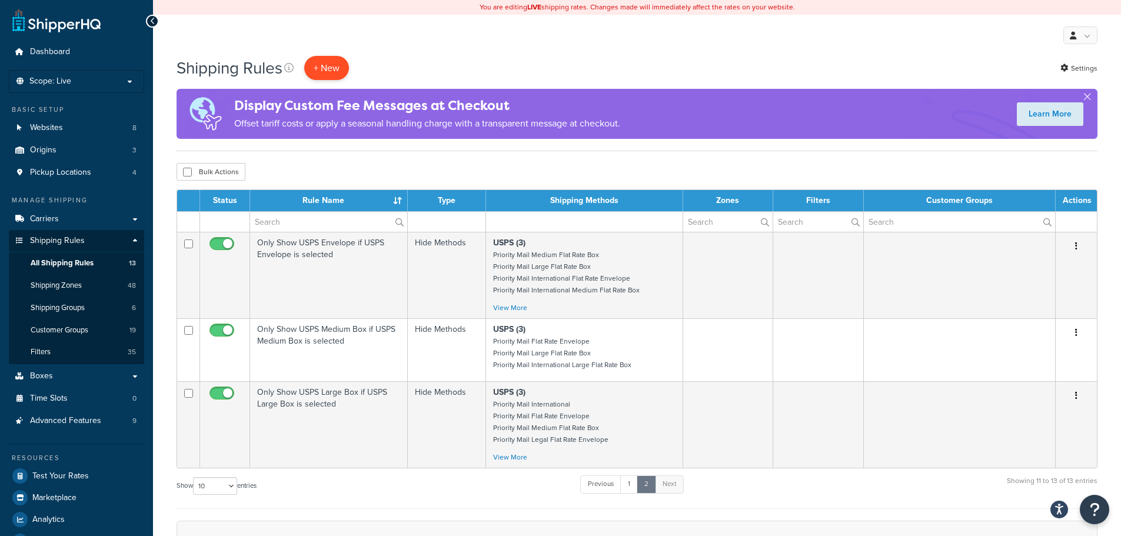
click at [321, 72] on p "+ New" at bounding box center [326, 68] width 45 height 24
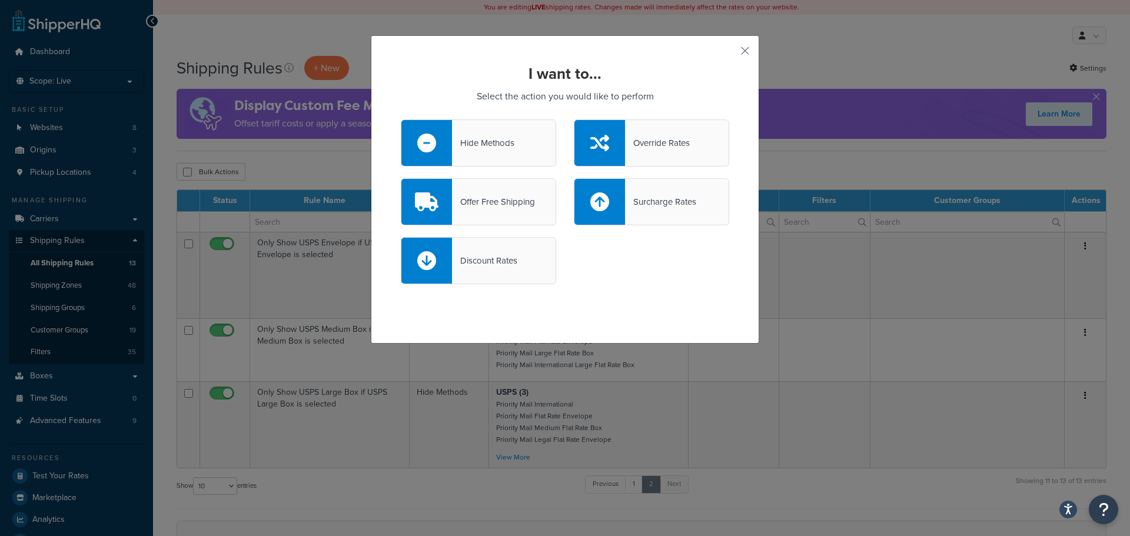
click at [501, 145] on div "Hide Methods" at bounding box center [483, 143] width 62 height 16
click at [0, 0] on input "Hide Methods" at bounding box center [0, 0] width 0 height 0
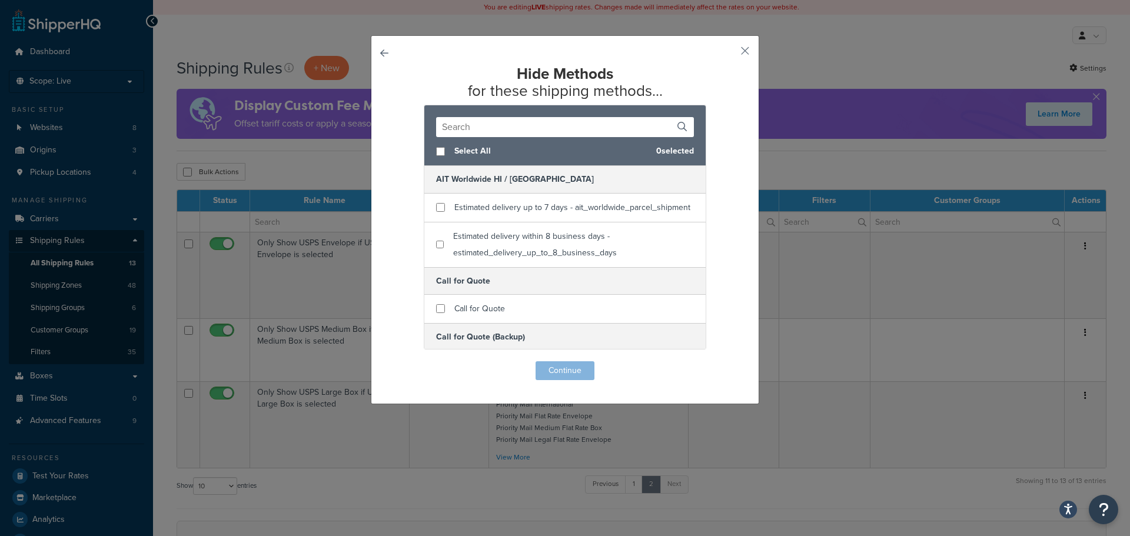
click at [518, 126] on input "text" at bounding box center [565, 127] width 258 height 20
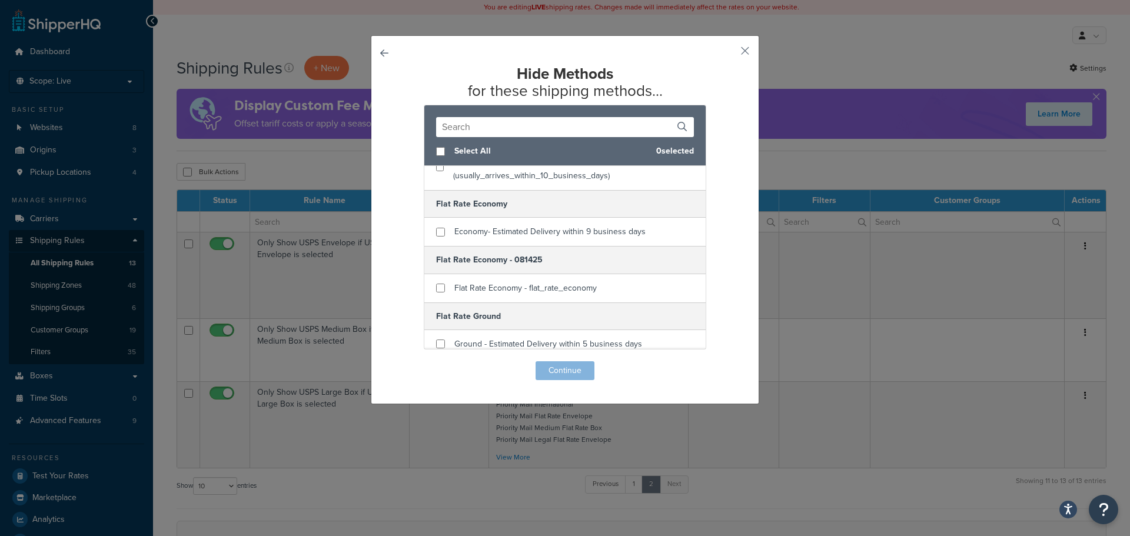
scroll to position [588, 0]
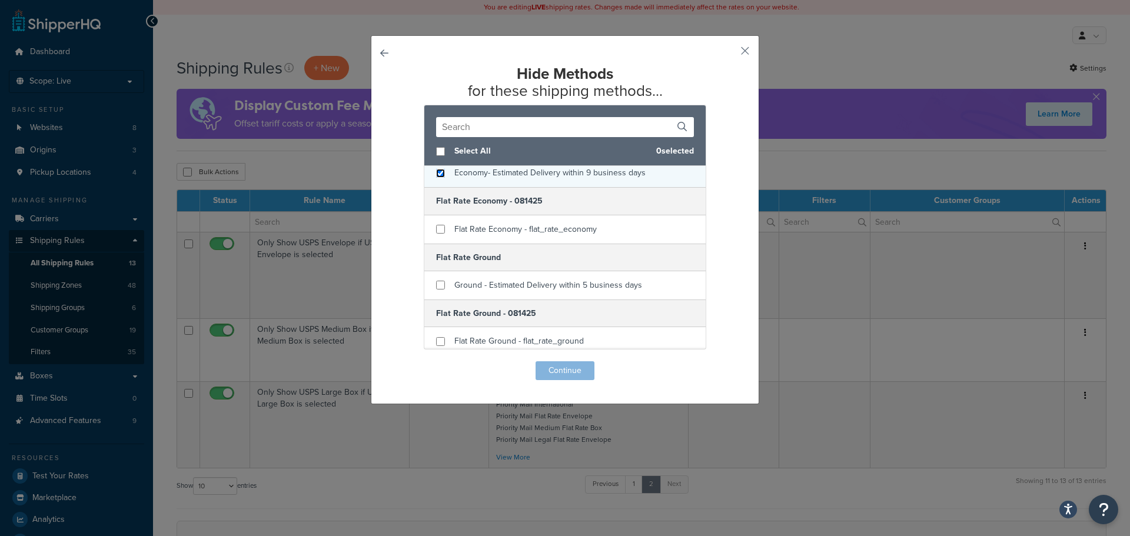
click at [438, 178] on input "checkbox" at bounding box center [440, 173] width 9 height 9
click at [439, 178] on input "checkbox" at bounding box center [440, 173] width 9 height 9
checkbox input "false"
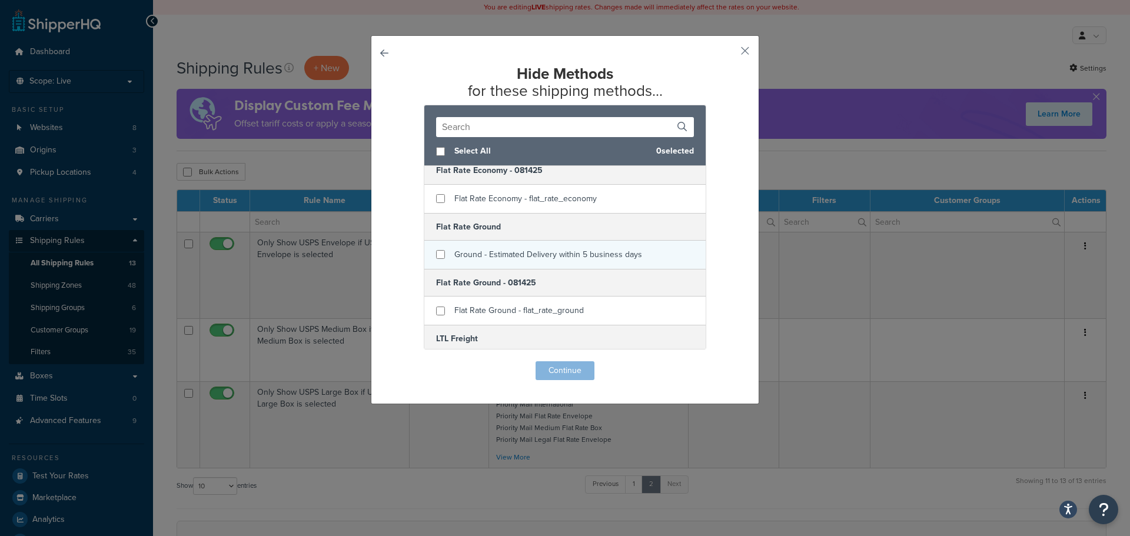
scroll to position [647, 0]
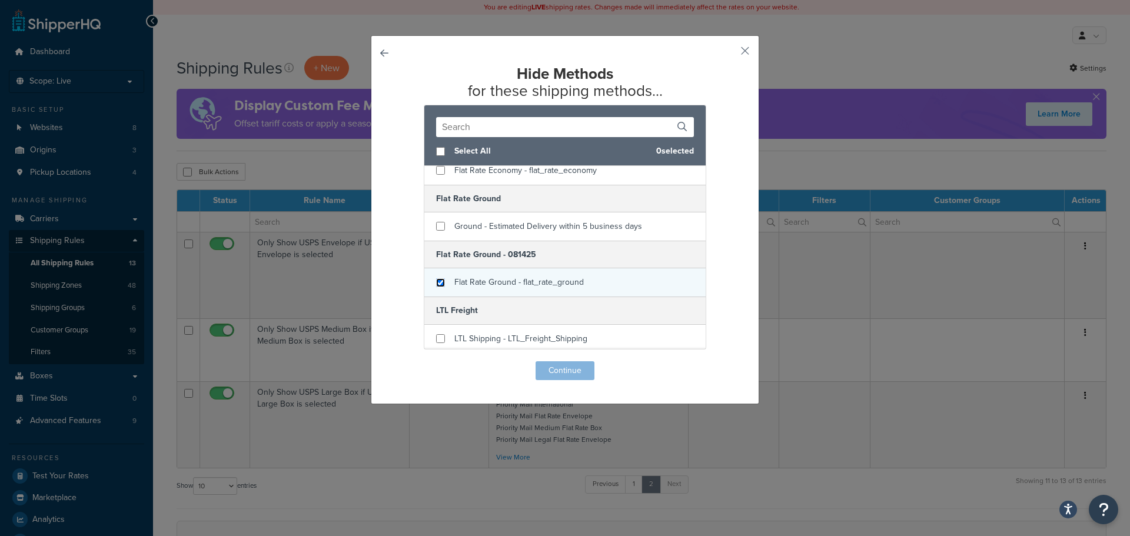
click at [436, 287] on input "checkbox" at bounding box center [440, 282] width 9 height 9
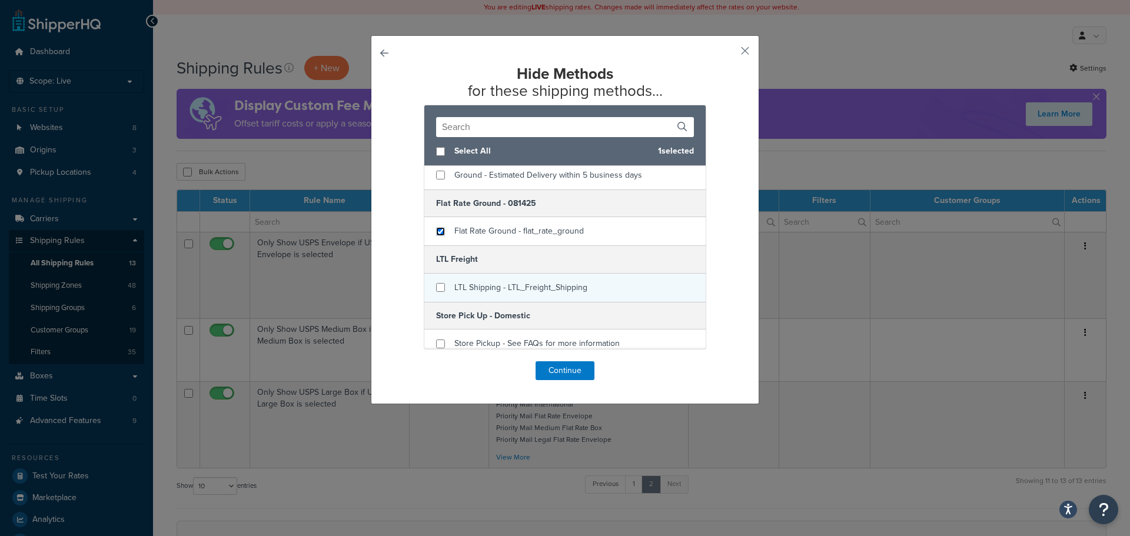
scroll to position [706, 0]
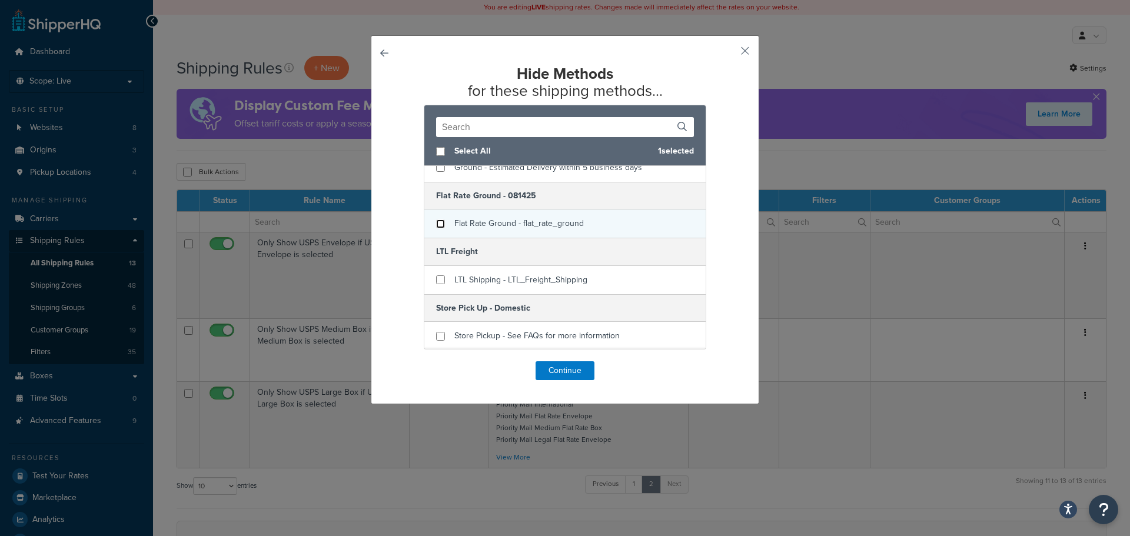
click at [436, 228] on input "checkbox" at bounding box center [440, 224] width 9 height 9
checkbox input "false"
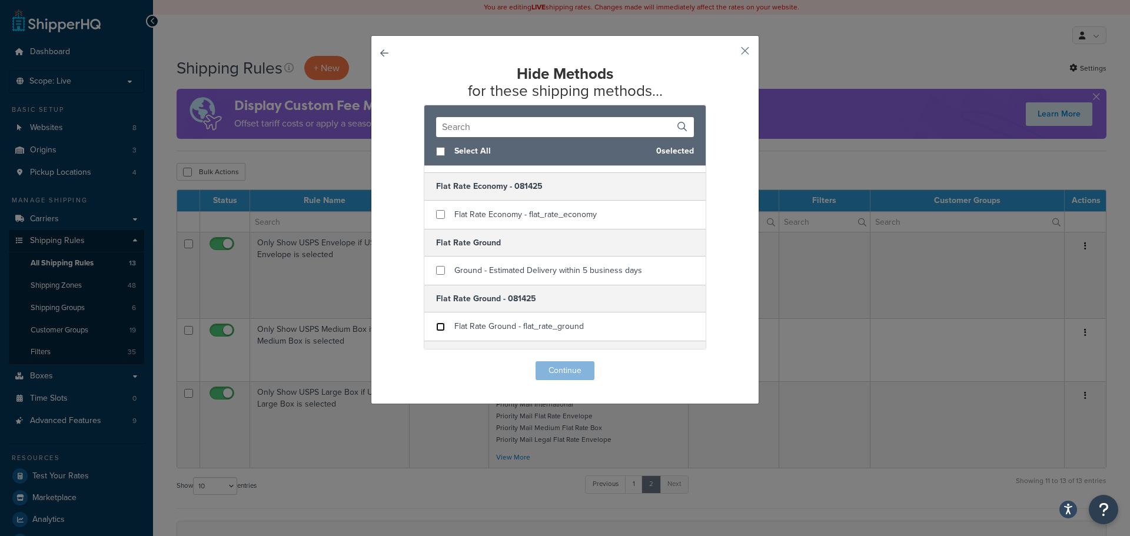
scroll to position [588, 0]
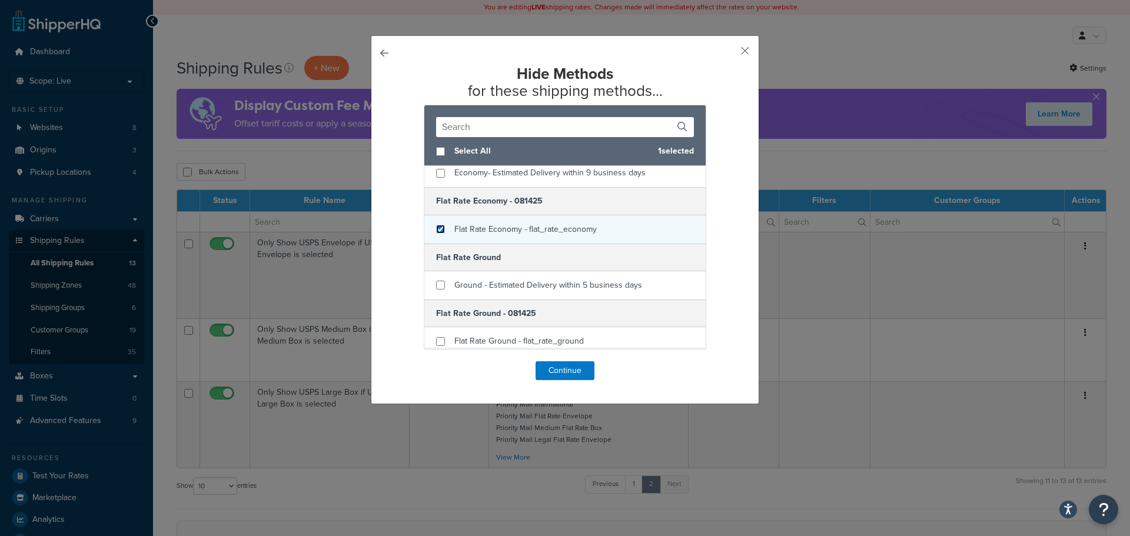
click at [436, 234] on input "checkbox" at bounding box center [440, 229] width 9 height 9
checkbox input "true"
click at [577, 370] on button "Continue" at bounding box center [565, 370] width 59 height 19
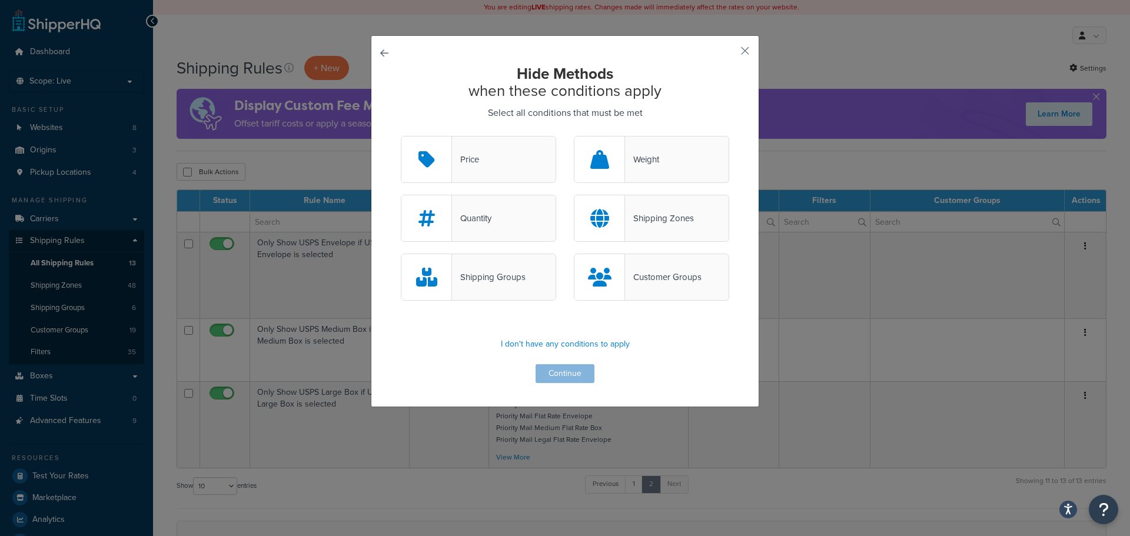
click at [651, 160] on div "Weight" at bounding box center [642, 159] width 34 height 16
click at [0, 0] on input "Weight" at bounding box center [0, 0] width 0 height 0
click at [570, 380] on button "Continue" at bounding box center [565, 373] width 59 height 19
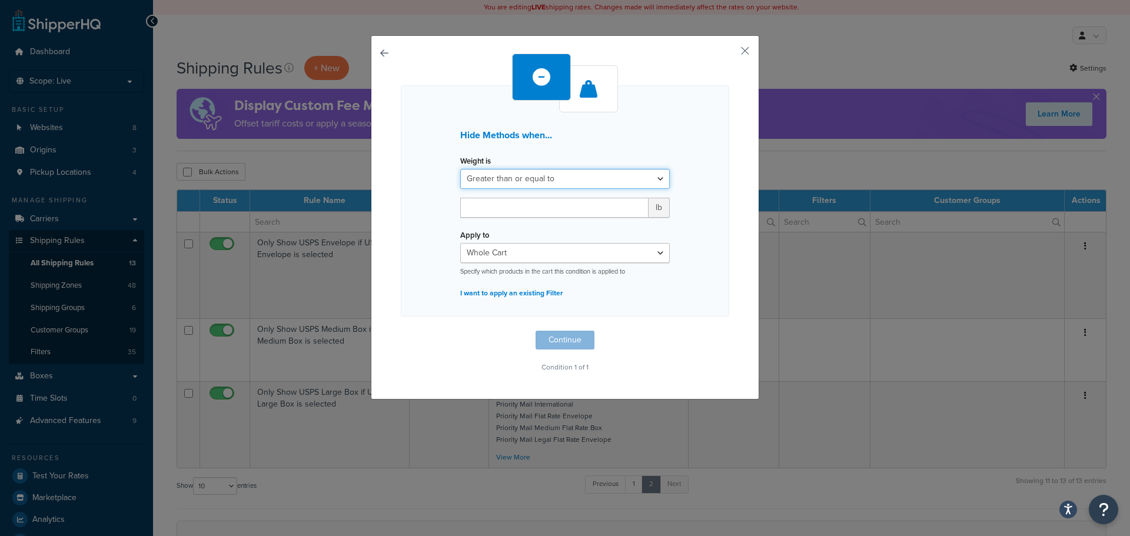
click at [507, 181] on select "Greater than or equal to Between or equal to Less than or equal to" at bounding box center [564, 179] width 209 height 20
click at [460, 169] on select "Greater than or equal to Between or equal to Less than or equal to" at bounding box center [564, 179] width 209 height 20
click at [504, 212] on input "number" at bounding box center [554, 208] width 188 height 20
type input "19"
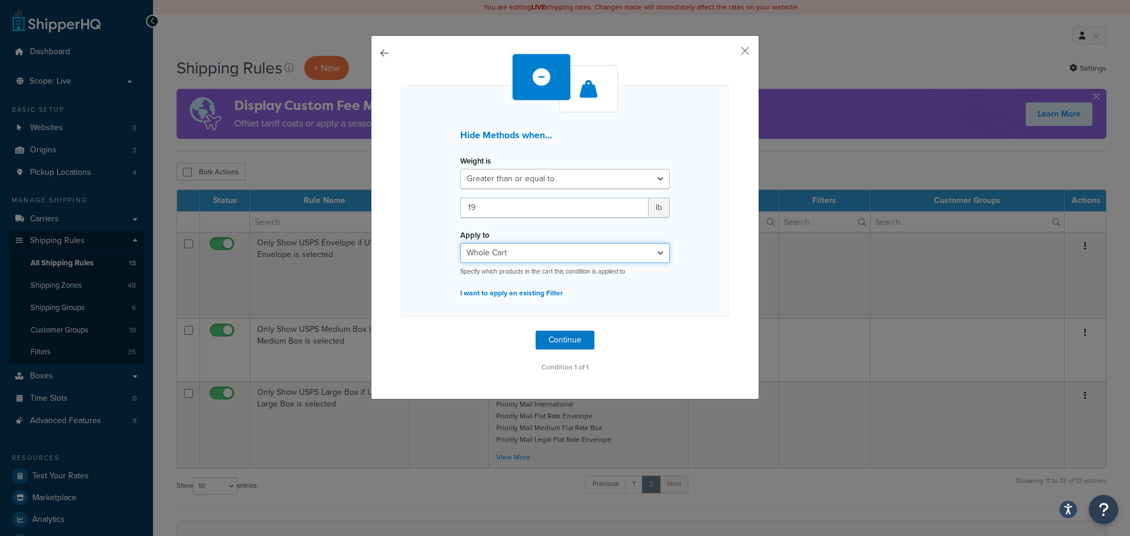
click at [516, 246] on select "Whole Cart Everything in Shipping Group Everything at Origin Each Item within S…" at bounding box center [564, 253] width 209 height 20
click at [567, 339] on button "Continue" at bounding box center [565, 340] width 59 height 19
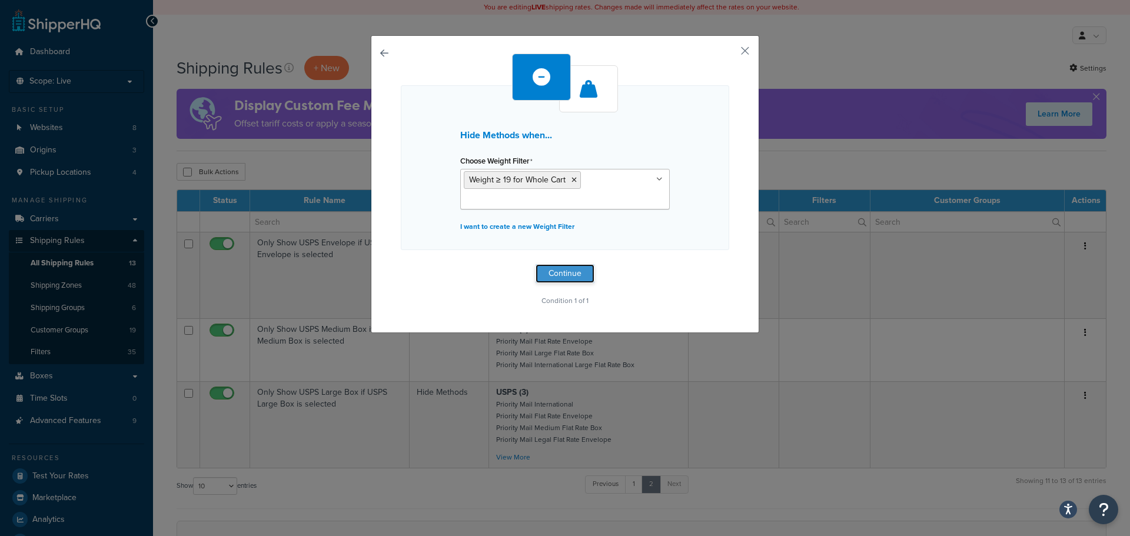
click at [551, 275] on button "Continue" at bounding box center [565, 273] width 59 height 19
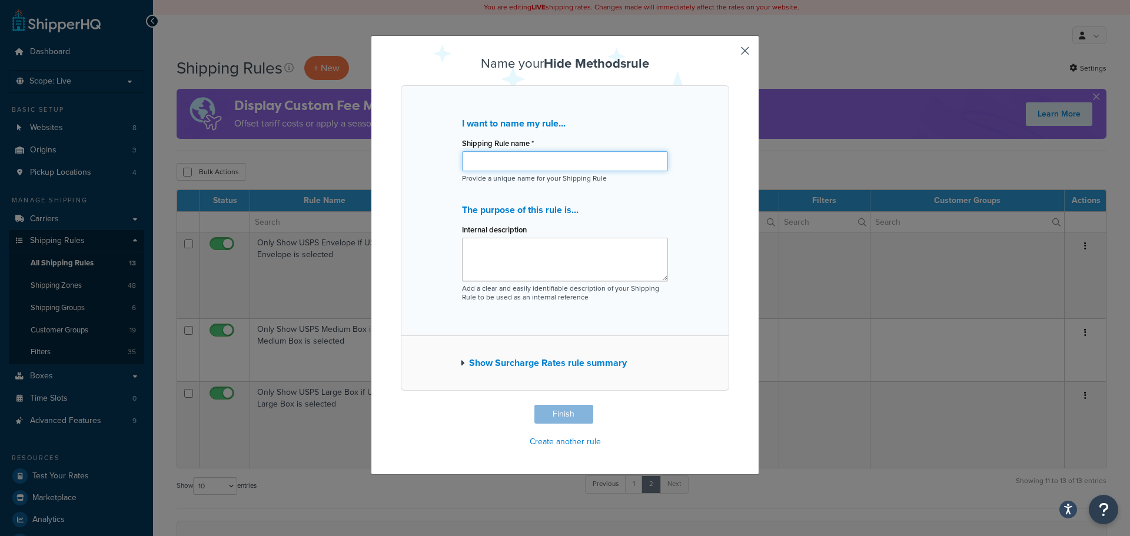
click at [498, 159] on input "Shipping Rule name *" at bounding box center [565, 161] width 206 height 20
type input "Hide Flat Rate Economy when PO Box is more than 19 lbs"
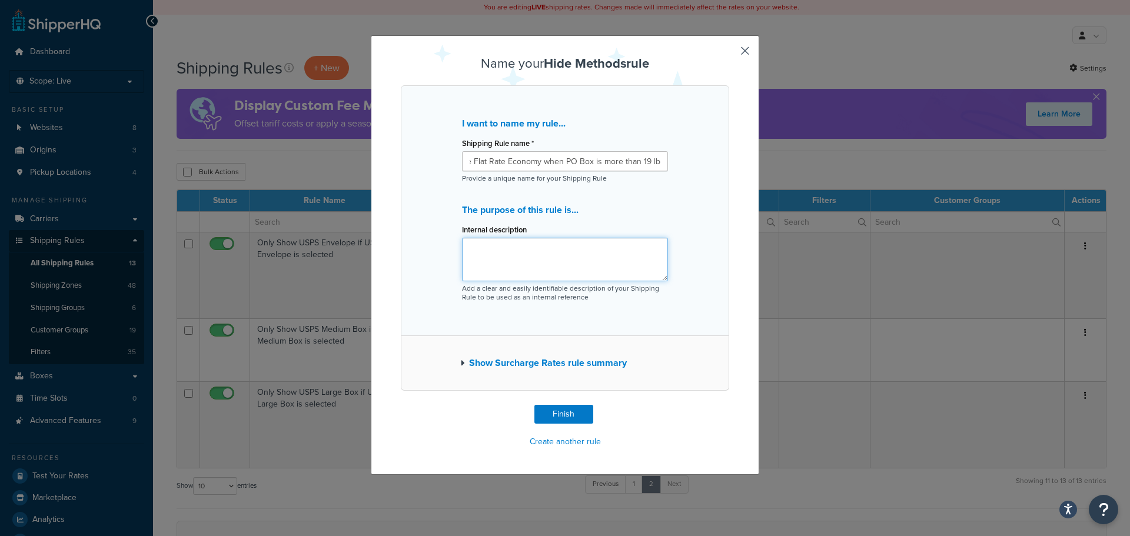
drag, startPoint x: 566, startPoint y: 264, endPoint x: 564, endPoint y: 258, distance: 6.6
click at [566, 261] on textarea "Internal description" at bounding box center [565, 260] width 206 height 44
type textarea "Hiding flat rates when the cart size is above 19 pounds"
click at [564, 418] on button "Finish" at bounding box center [563, 414] width 59 height 19
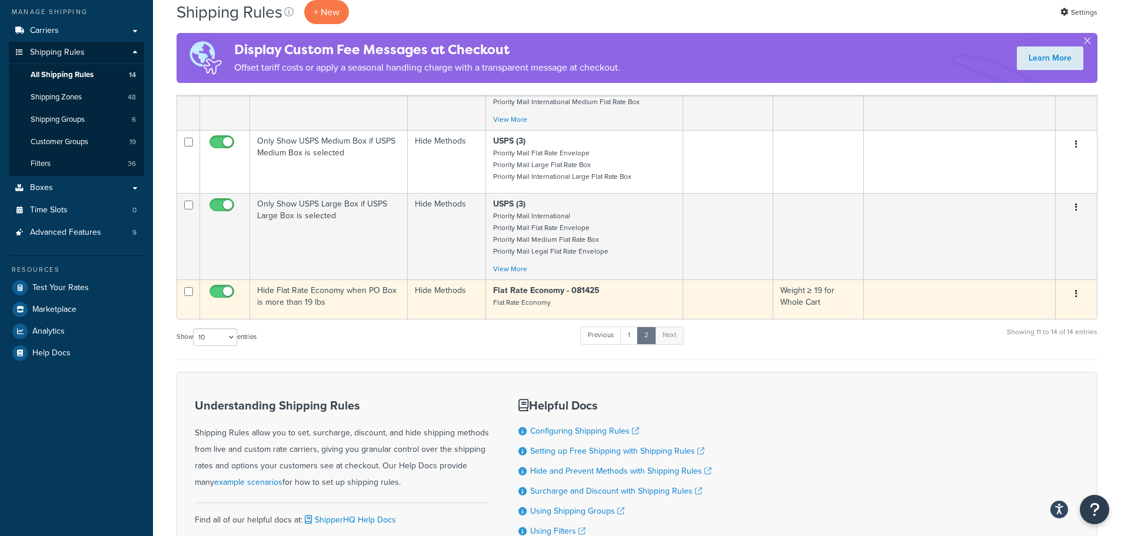
scroll to position [177, 0]
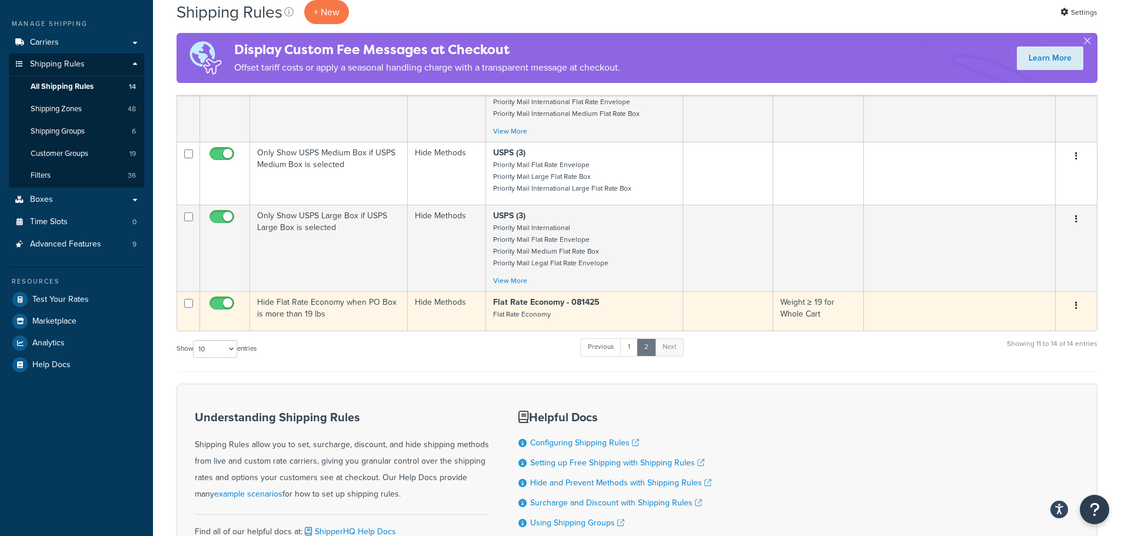
click at [223, 307] on input "checkbox" at bounding box center [223, 306] width 32 height 15
checkbox input "false"
click at [311, 313] on td "Hide Flat Rate Economy when PO Box is more than 19 lbs" at bounding box center [329, 310] width 158 height 39
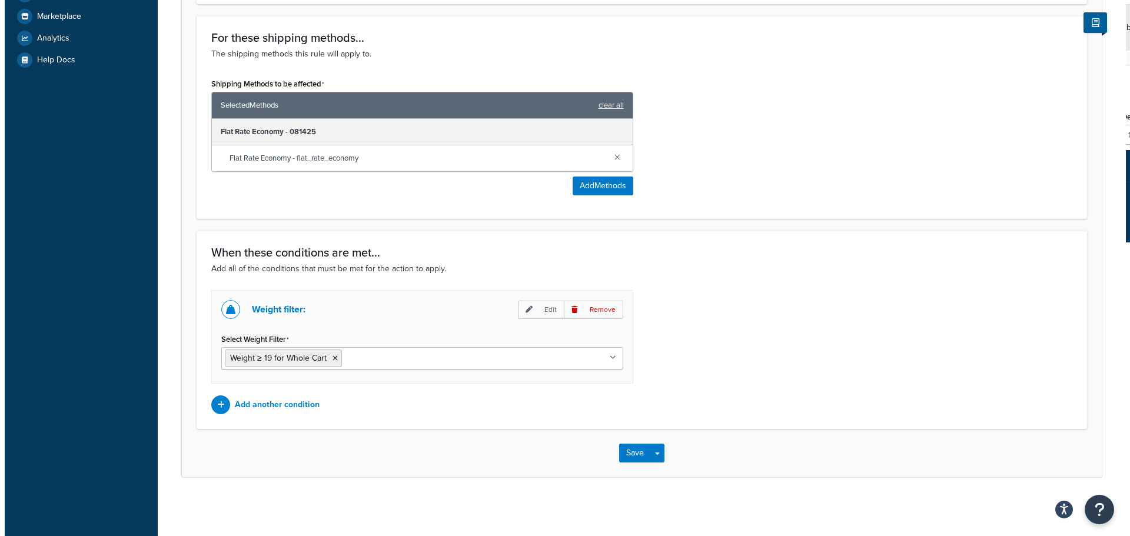
scroll to position [484, 0]
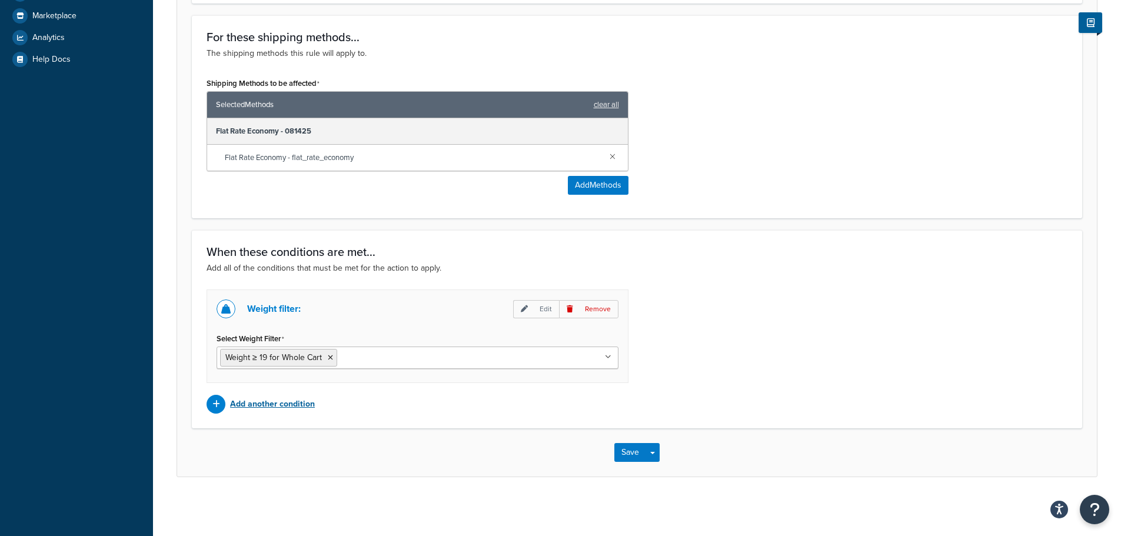
click at [221, 401] on div at bounding box center [216, 404] width 19 height 19
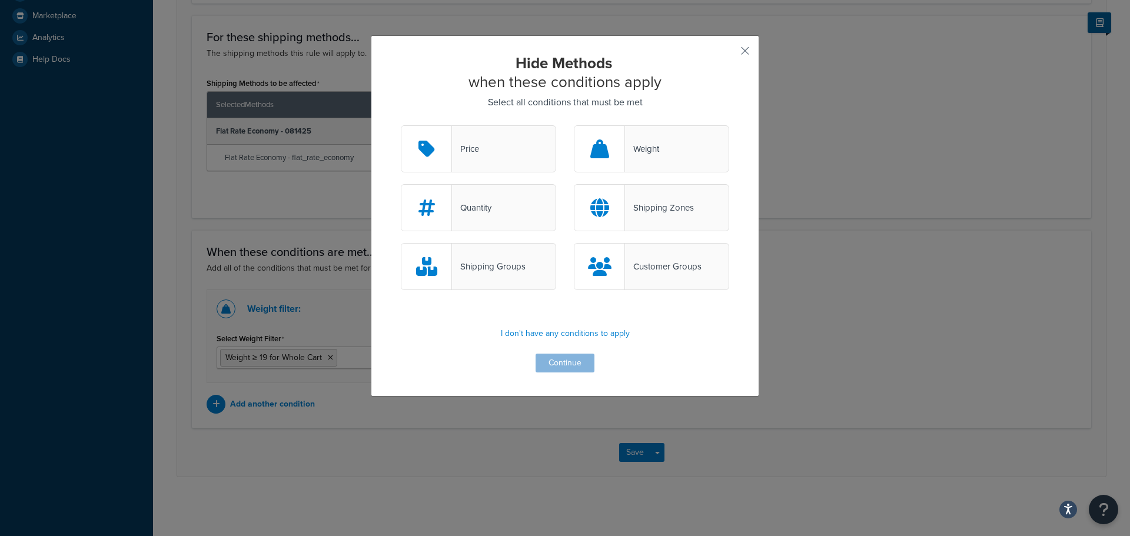
click at [663, 207] on div "Shipping Zones" at bounding box center [659, 207] width 69 height 16
click at [0, 0] on input "Shipping Zones" at bounding box center [0, 0] width 0 height 0
click at [567, 362] on button "Continue" at bounding box center [565, 363] width 59 height 19
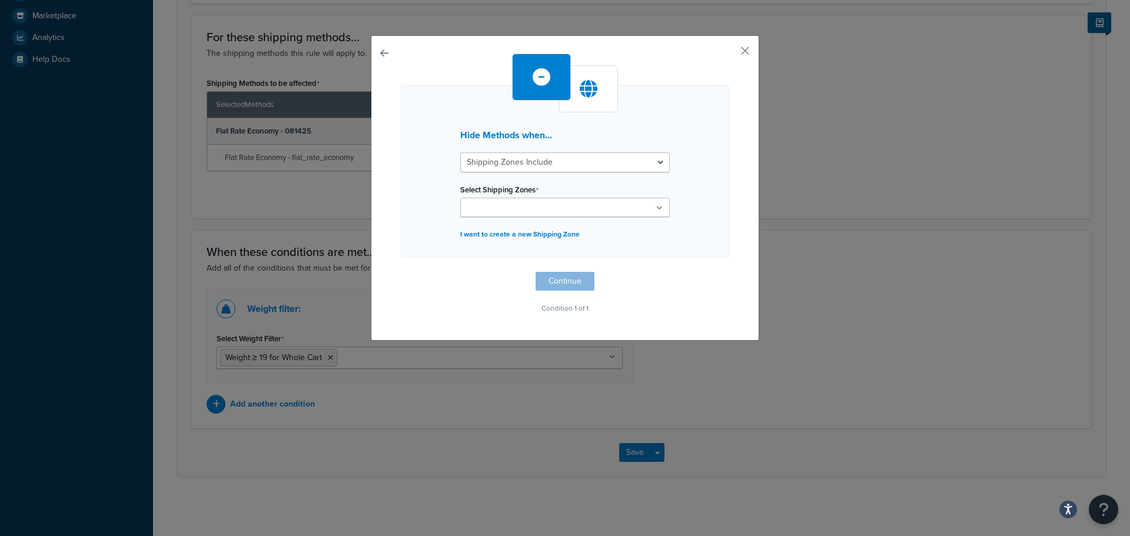
click at [534, 202] on input "Select Shipping Zones" at bounding box center [516, 208] width 104 height 13
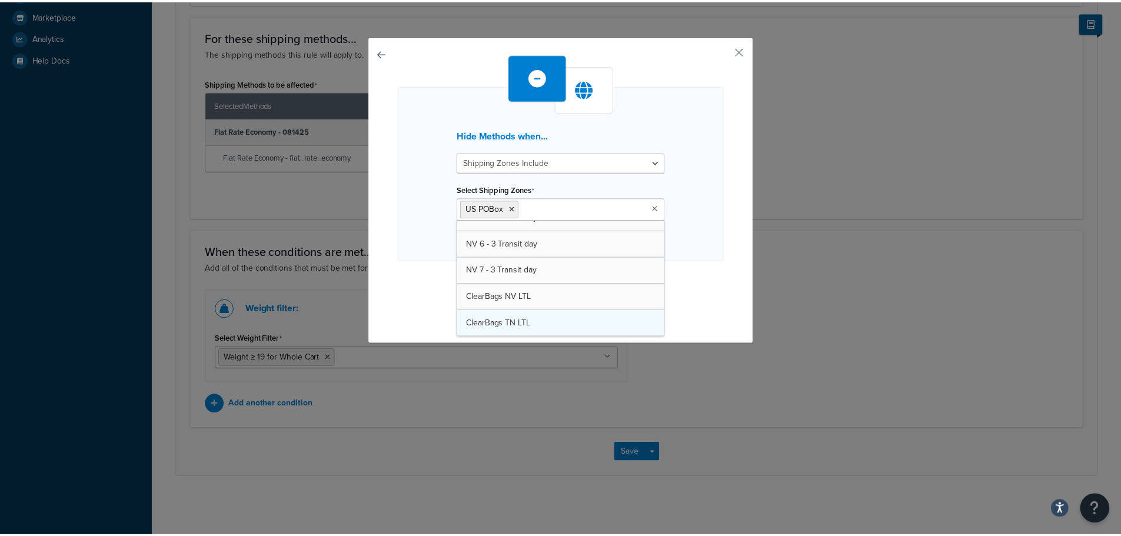
scroll to position [1128, 0]
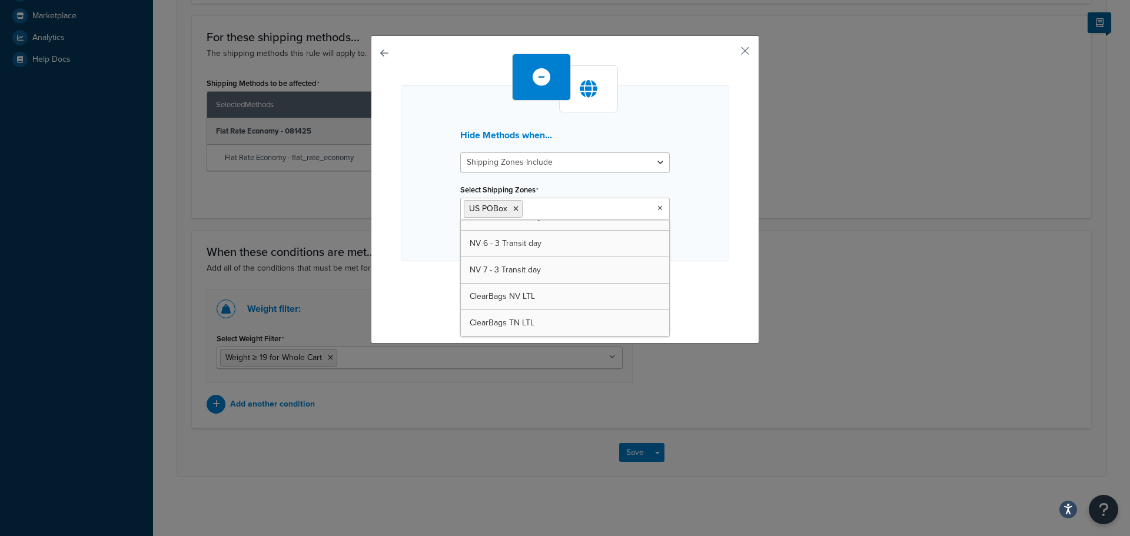
click at [678, 180] on div "Hide Methods when... Shipping Zones Include Shipping Zones Do Not Include Selec…" at bounding box center [565, 172] width 328 height 175
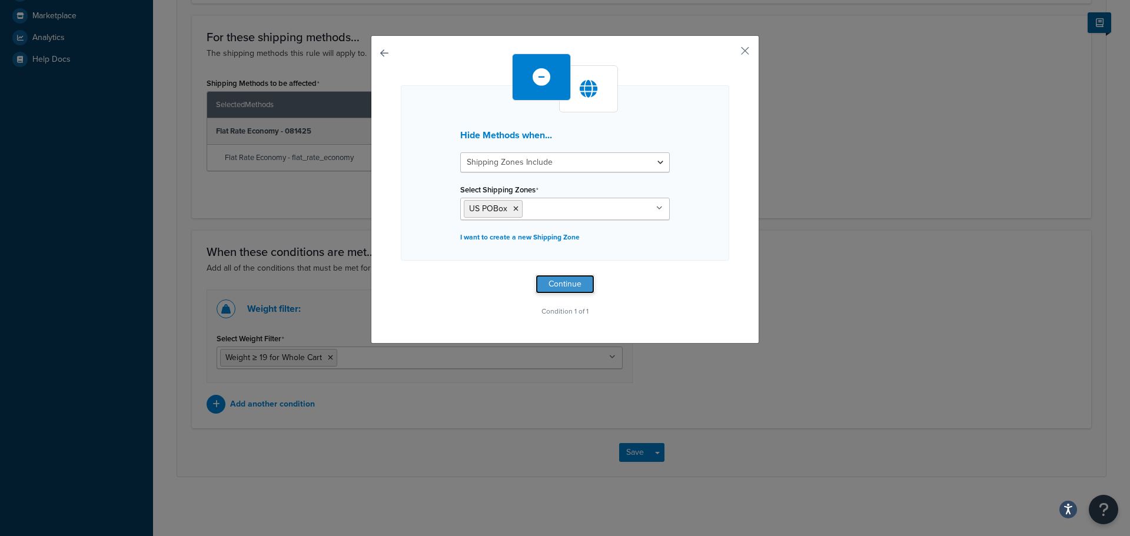
click at [550, 284] on button "Continue" at bounding box center [565, 284] width 59 height 19
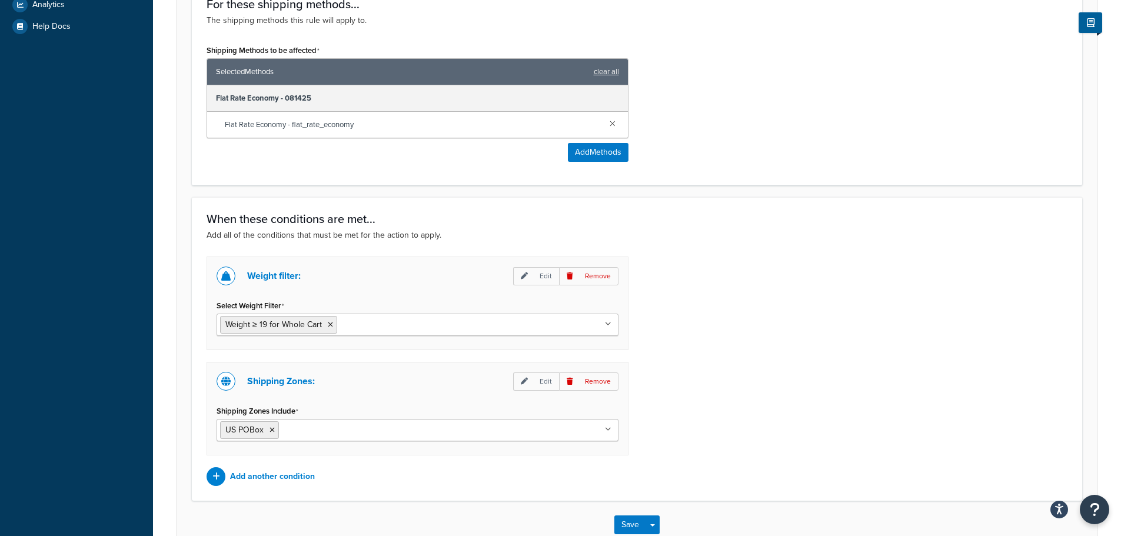
scroll to position [543, 0]
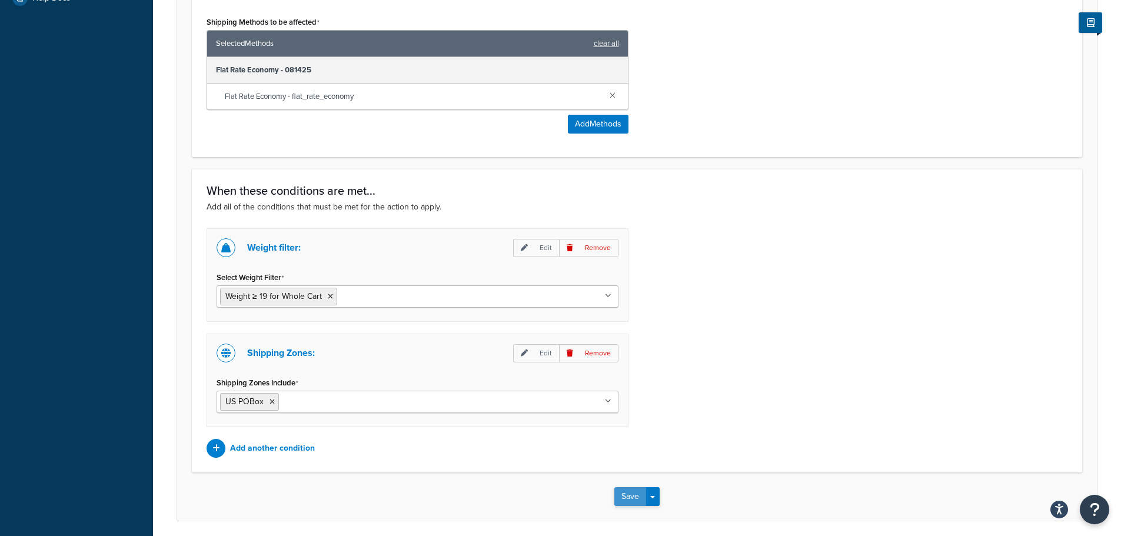
click at [638, 502] on button "Save" at bounding box center [630, 496] width 32 height 19
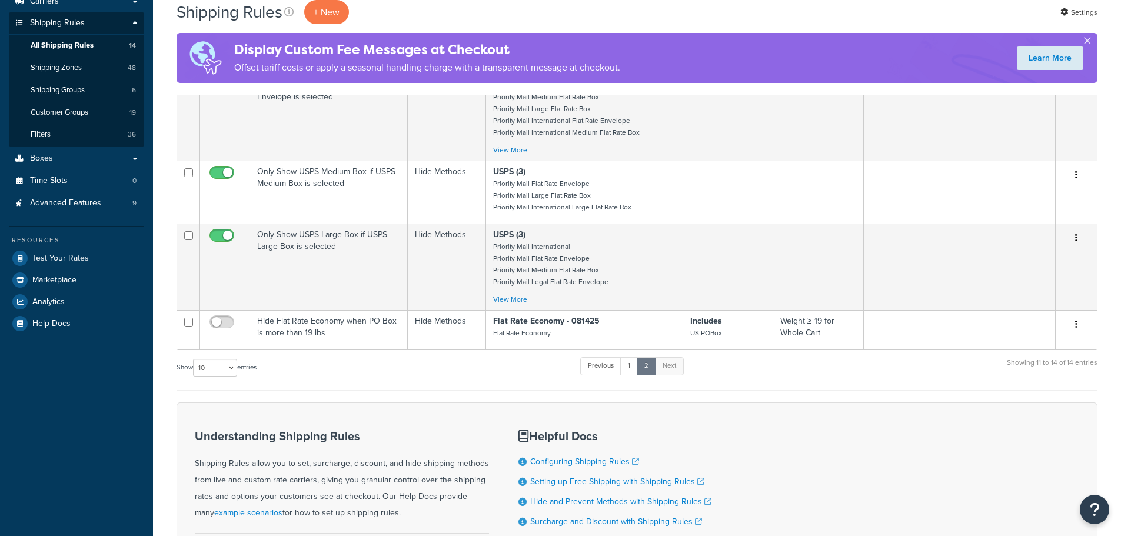
scroll to position [353, 0]
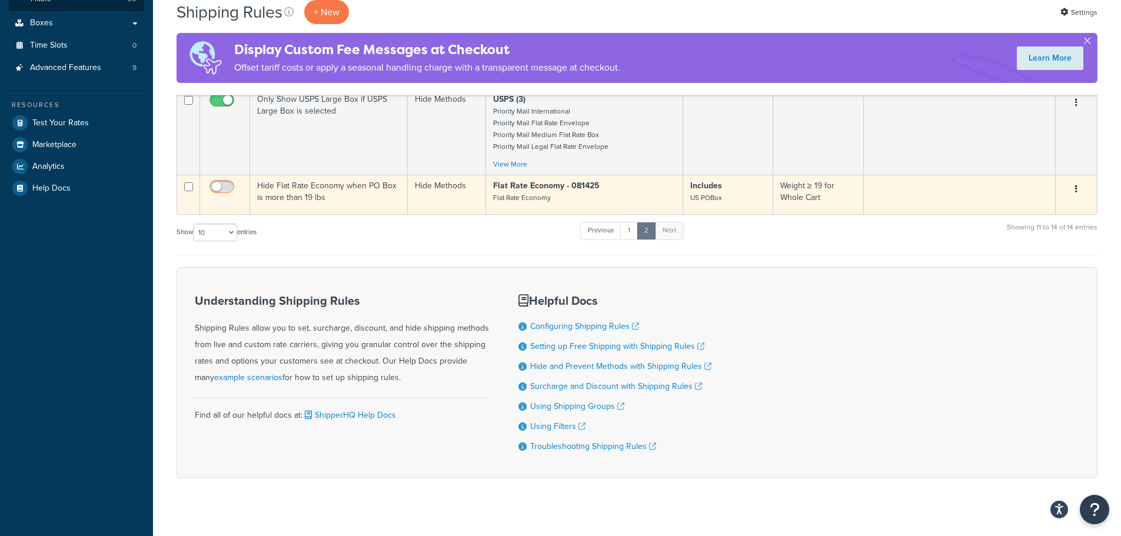
click at [222, 189] on input "checkbox" at bounding box center [223, 189] width 32 height 15
checkbox input "true"
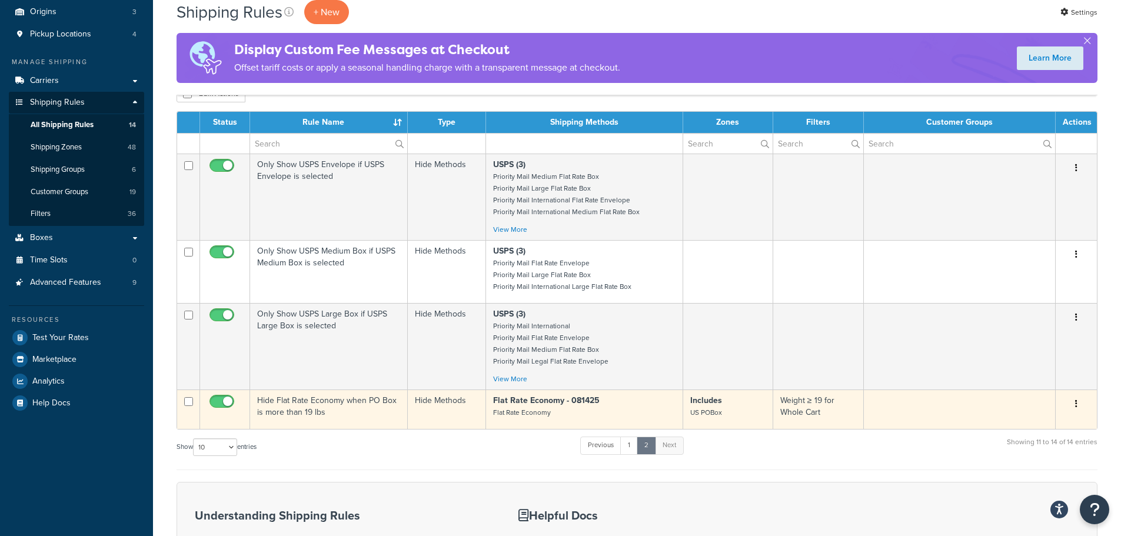
scroll to position [118, 0]
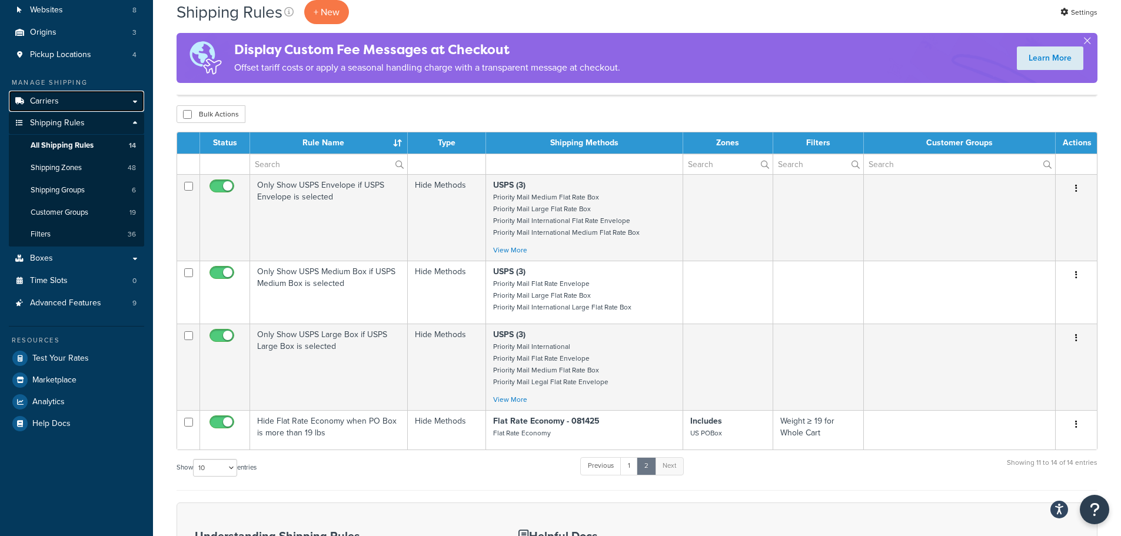
click at [55, 97] on span "Carriers" at bounding box center [44, 102] width 29 height 10
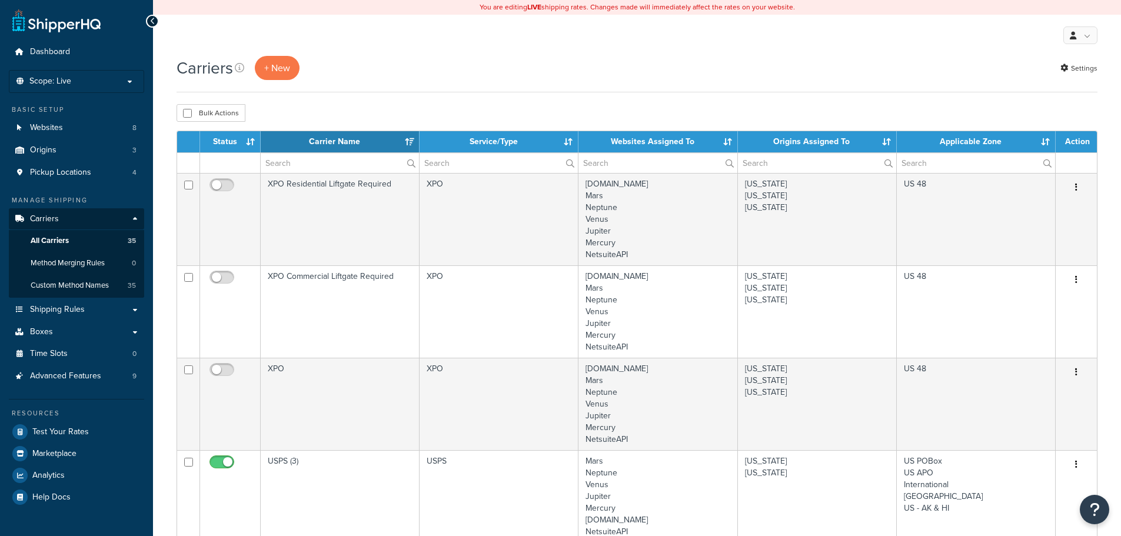
select select "15"
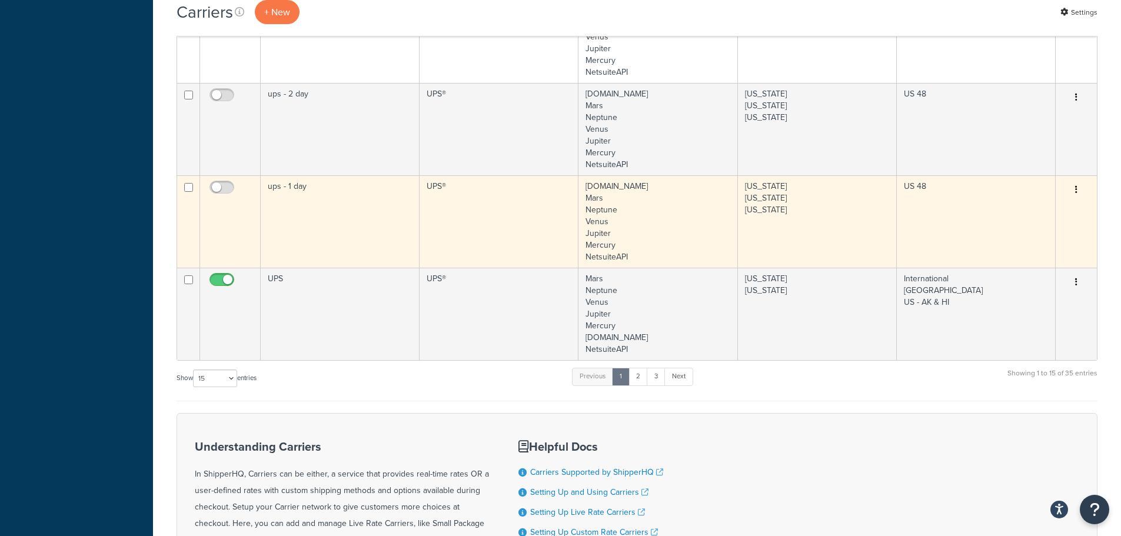
scroll to position [1354, 0]
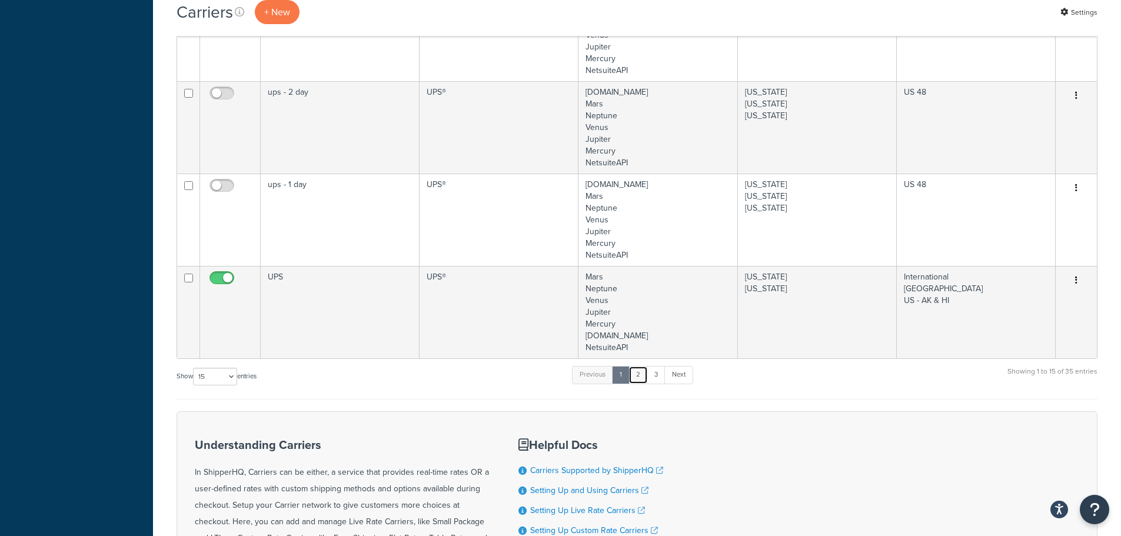
click at [636, 380] on link "2" at bounding box center [637, 375] width 19 height 18
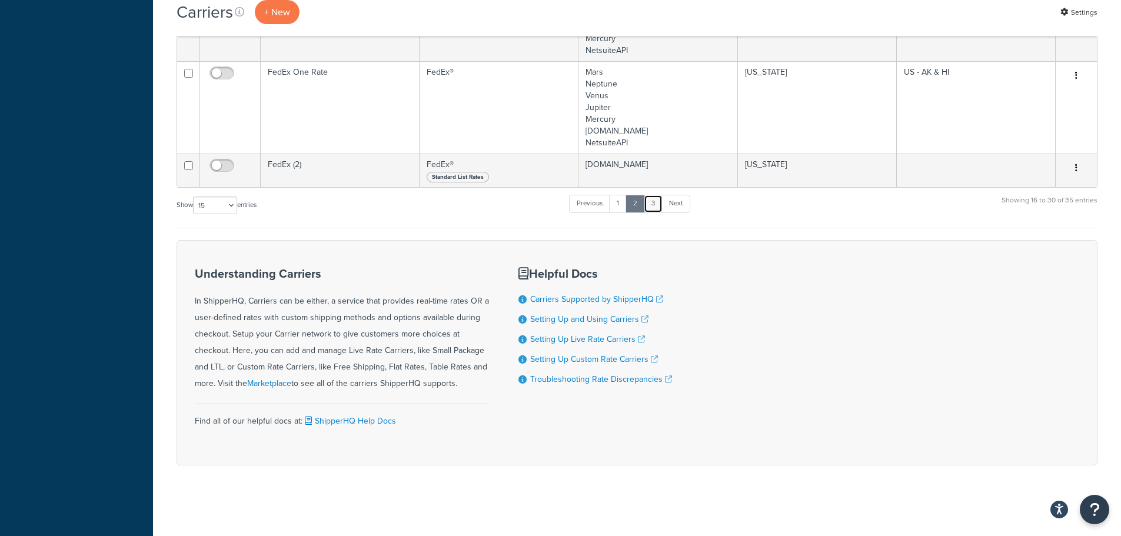
click at [659, 202] on link "3" at bounding box center [653, 204] width 19 height 18
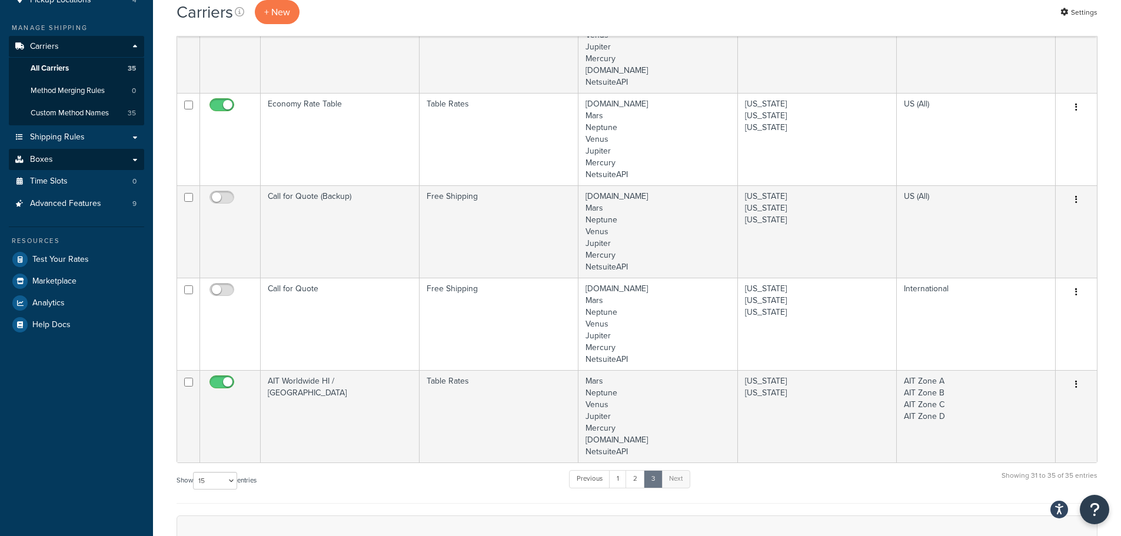
scroll to position [59, 0]
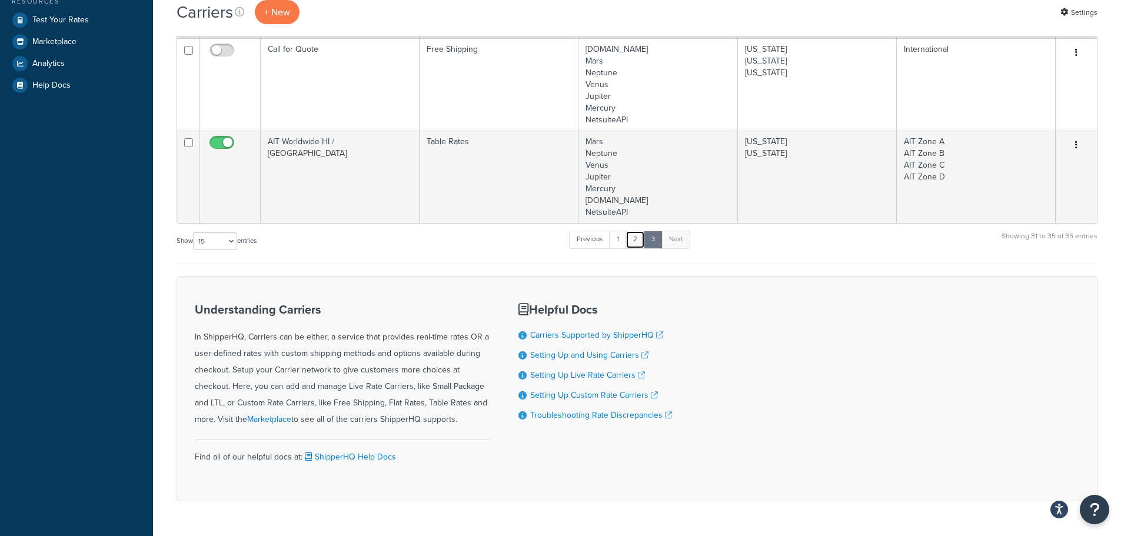
click at [634, 240] on link "2" at bounding box center [635, 240] width 19 height 18
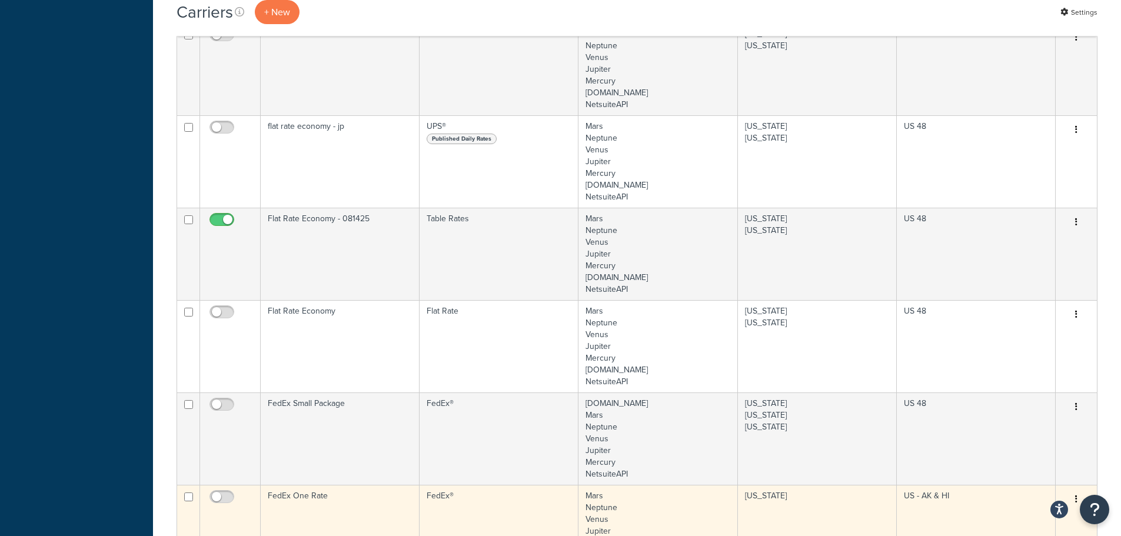
scroll to position [1010, 0]
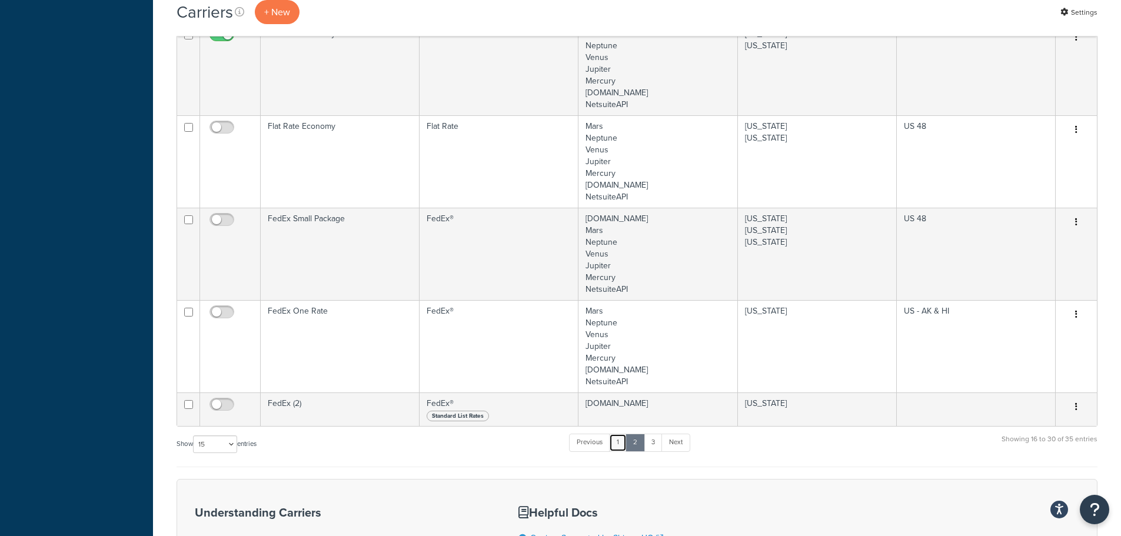
click at [622, 446] on link "1" at bounding box center [618, 443] width 18 height 18
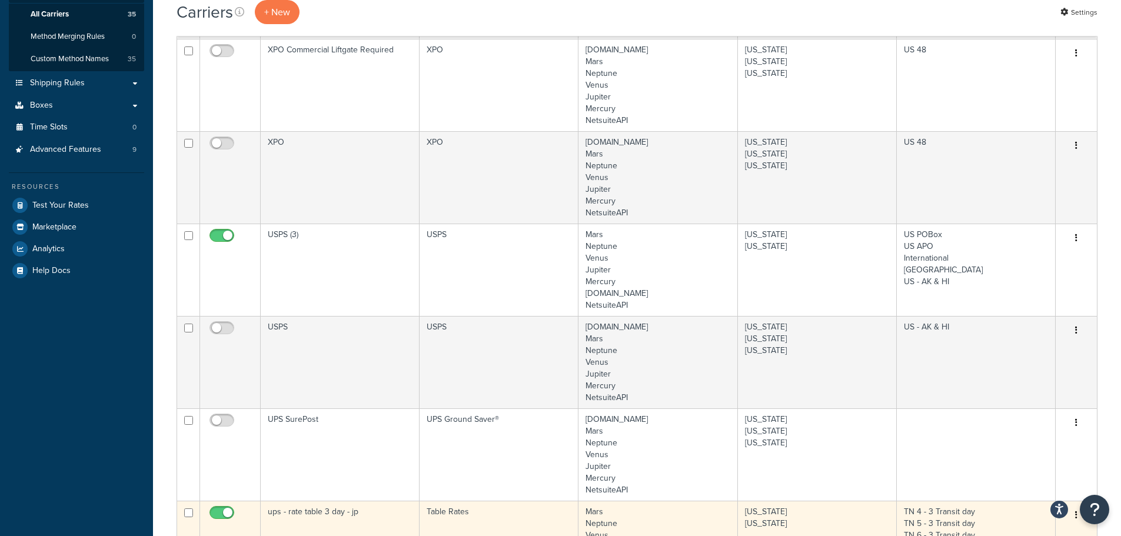
scroll to position [226, 0]
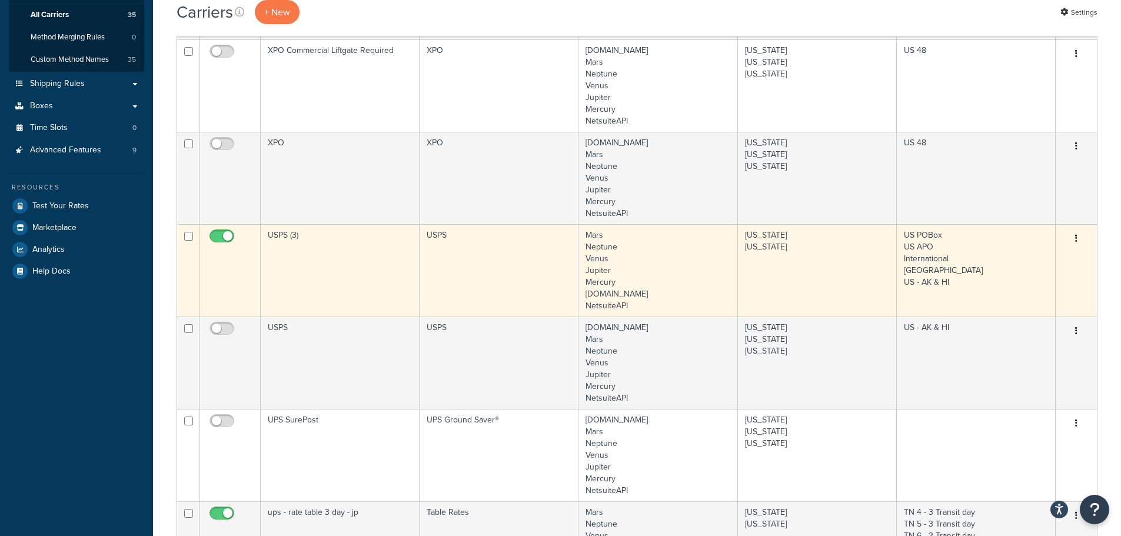
click at [317, 258] on td "USPS (3)" at bounding box center [340, 270] width 159 height 92
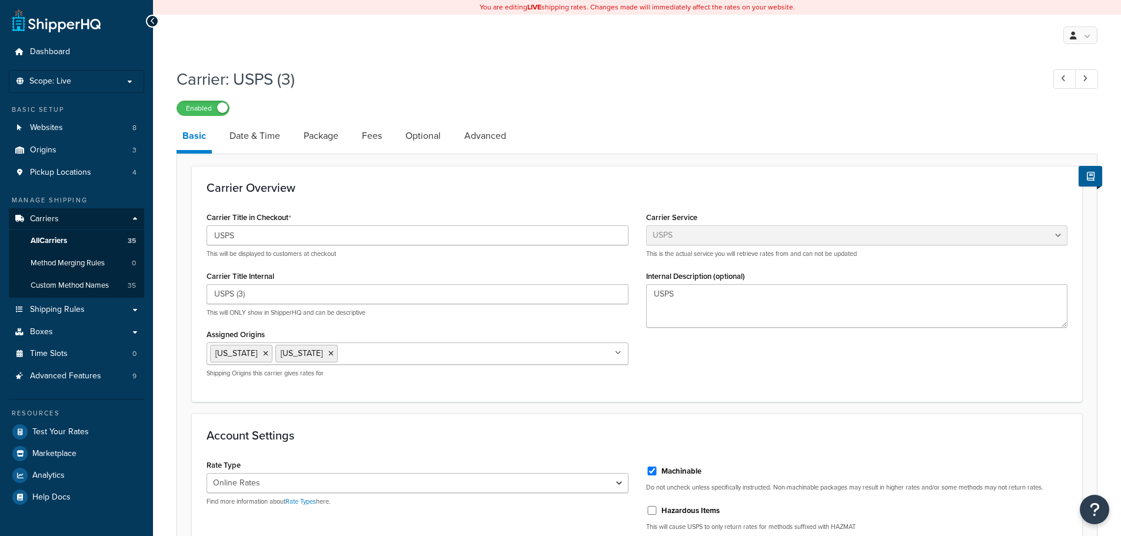
select select "usps"
select select "ONLINE"
click at [257, 137] on link "Date & Time" at bounding box center [255, 136] width 62 height 28
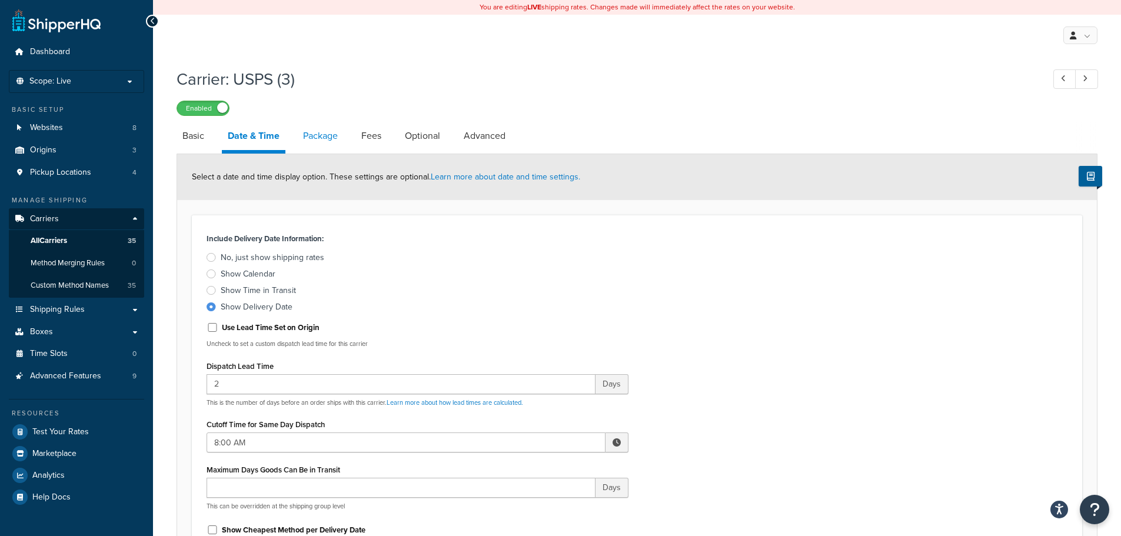
click at [333, 139] on link "Package" at bounding box center [320, 136] width 46 height 28
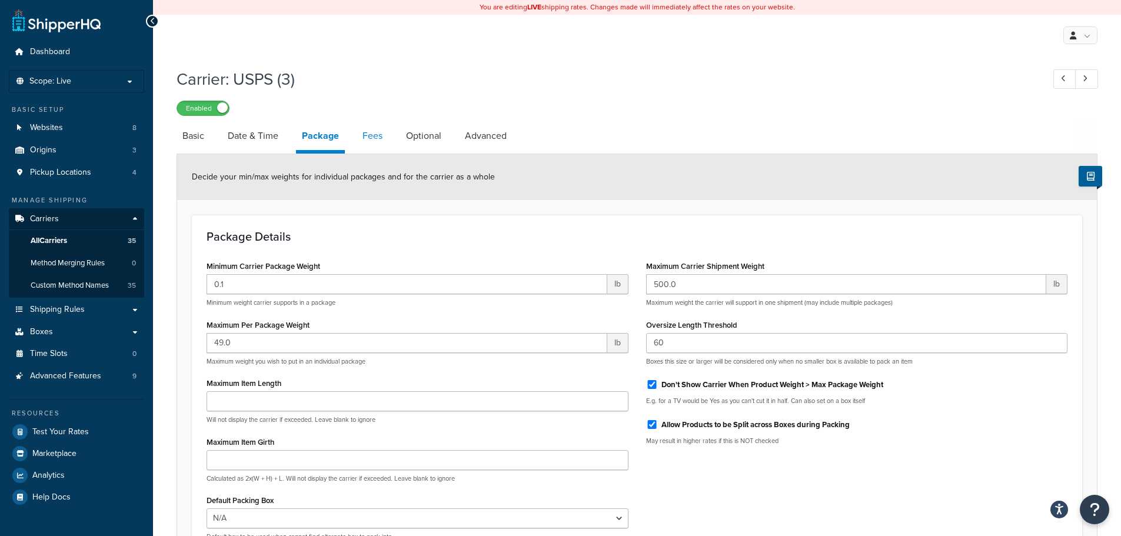
click at [377, 142] on link "Fees" at bounding box center [373, 136] width 32 height 28
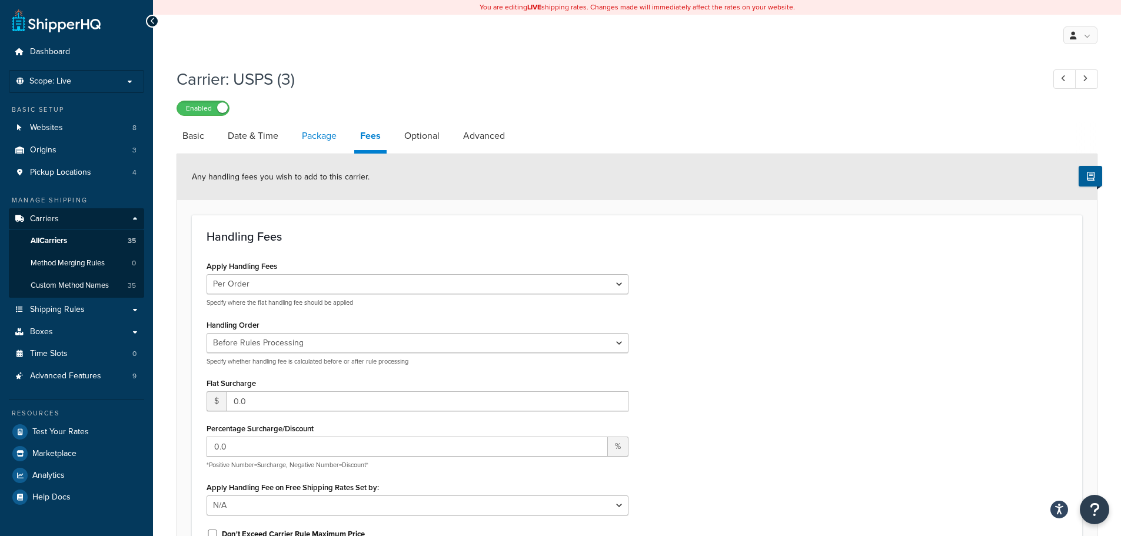
click at [317, 138] on link "Package" at bounding box center [319, 136] width 46 height 28
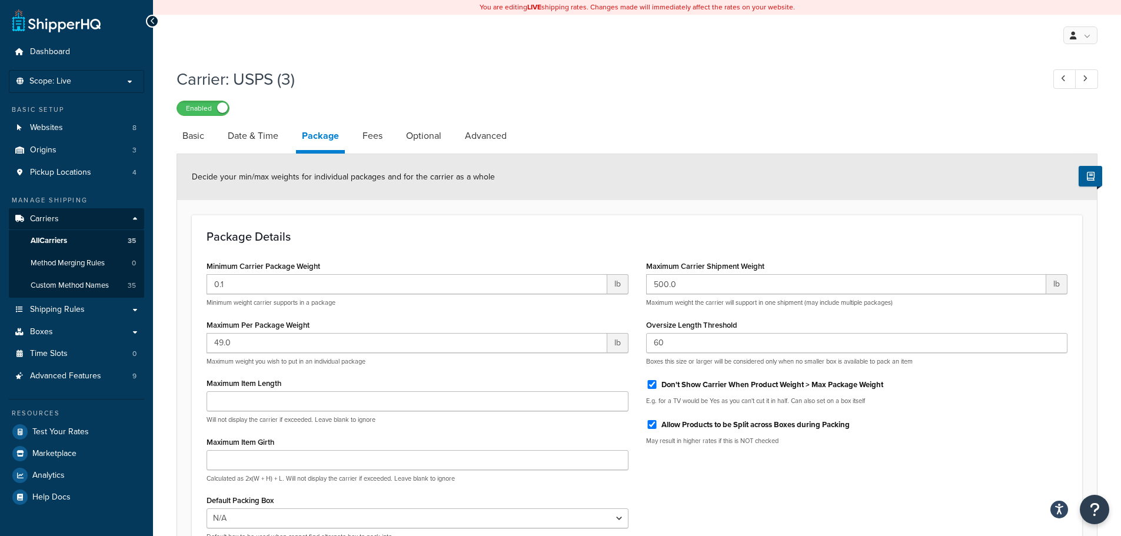
click at [317, 138] on link "Package" at bounding box center [320, 138] width 49 height 32
click at [261, 138] on link "Date & Time" at bounding box center [253, 136] width 62 height 28
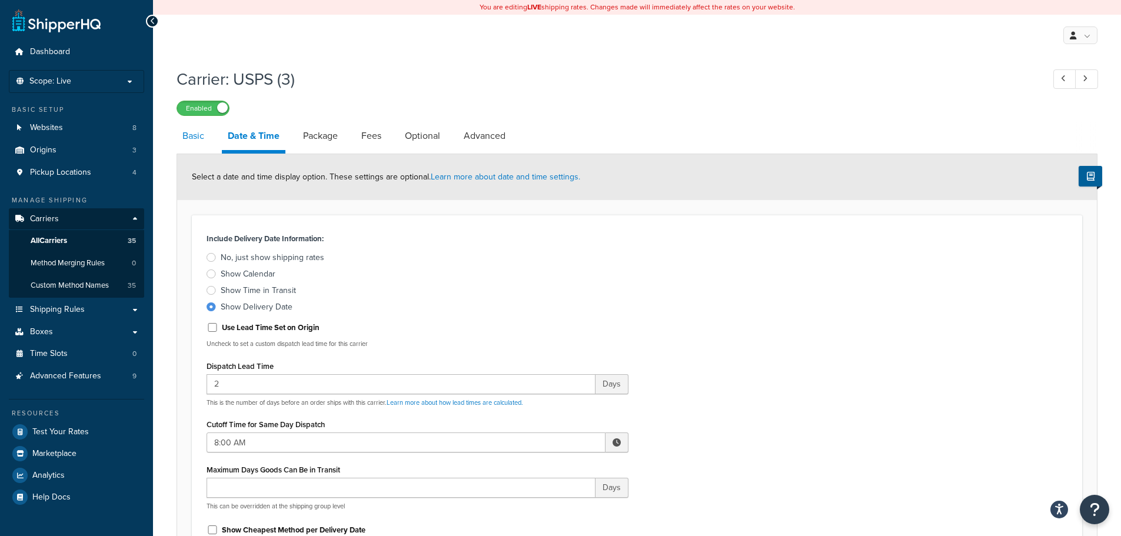
click at [209, 138] on link "Basic" at bounding box center [194, 136] width 34 height 28
select select "usps"
select select "ONLINE"
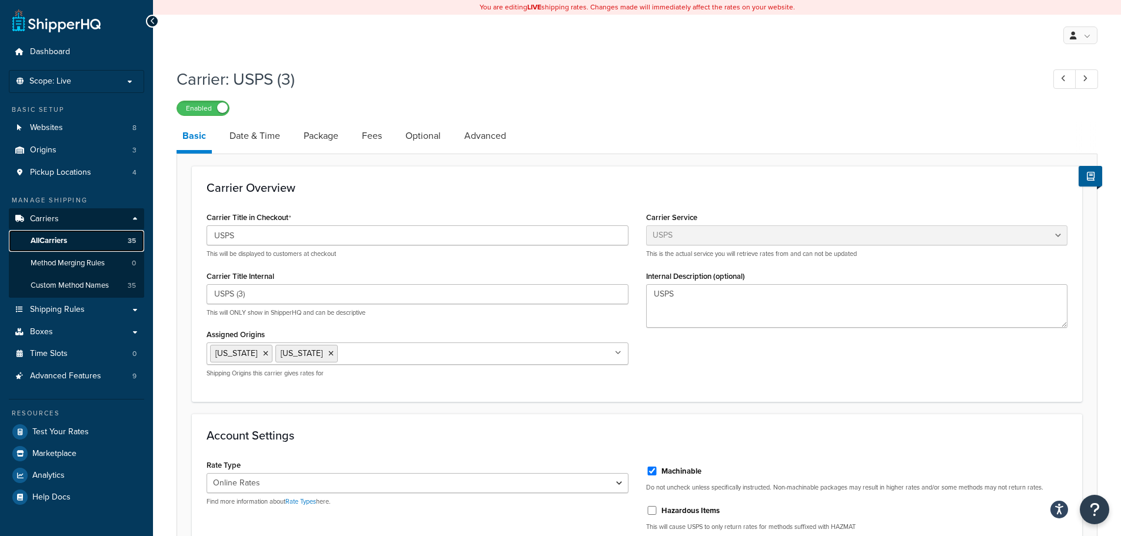
click at [53, 245] on span "All Carriers" at bounding box center [49, 241] width 36 height 10
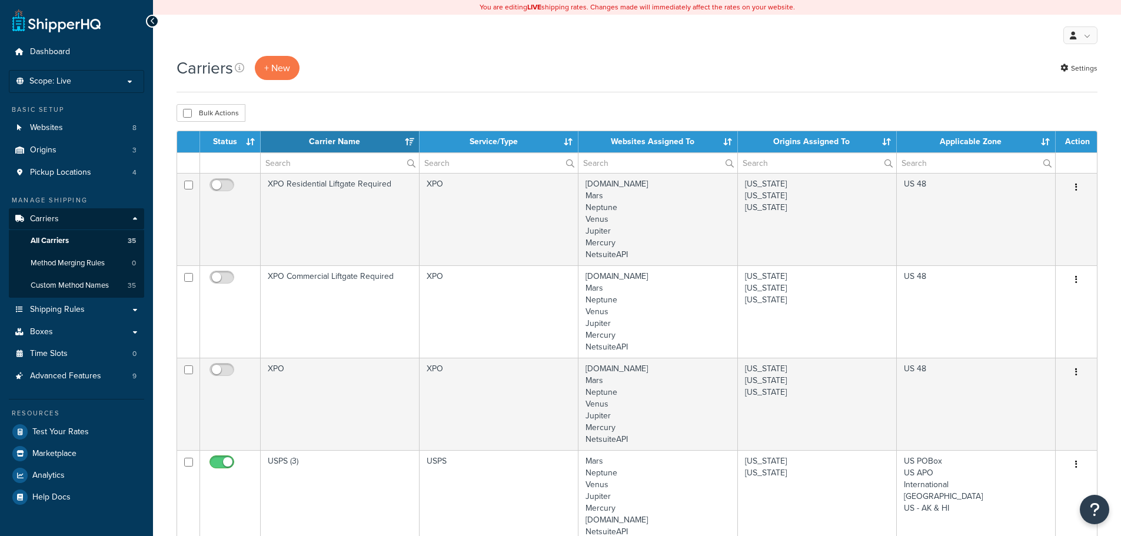
select select "15"
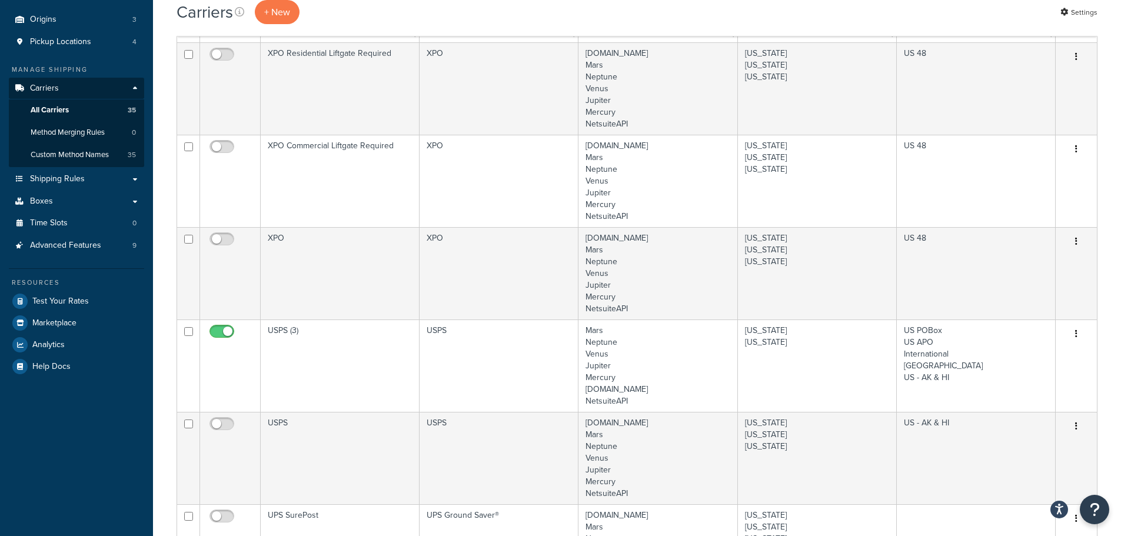
scroll to position [118, 0]
